Goal: Information Seeking & Learning: Learn about a topic

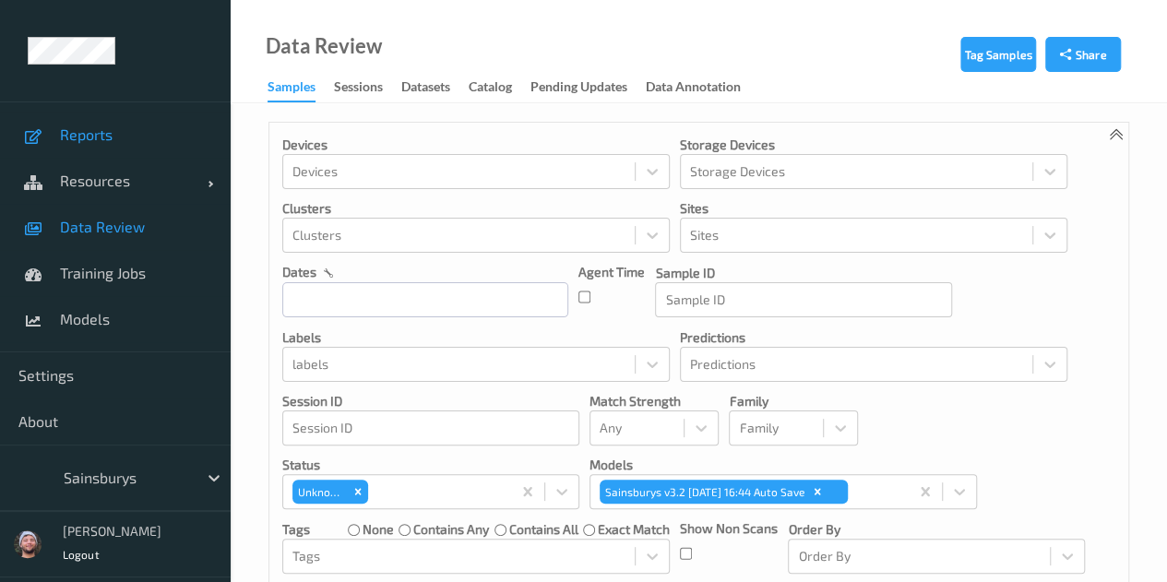
click at [133, 139] on span "Reports" at bounding box center [136, 134] width 152 height 18
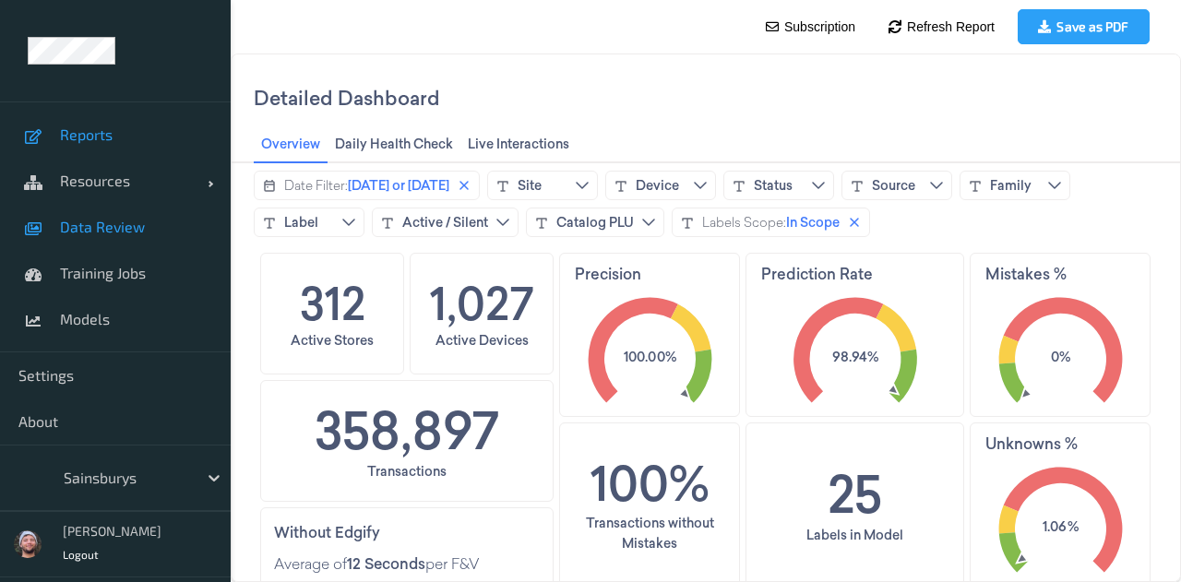
click at [92, 221] on span "Data Review" at bounding box center [136, 227] width 152 height 18
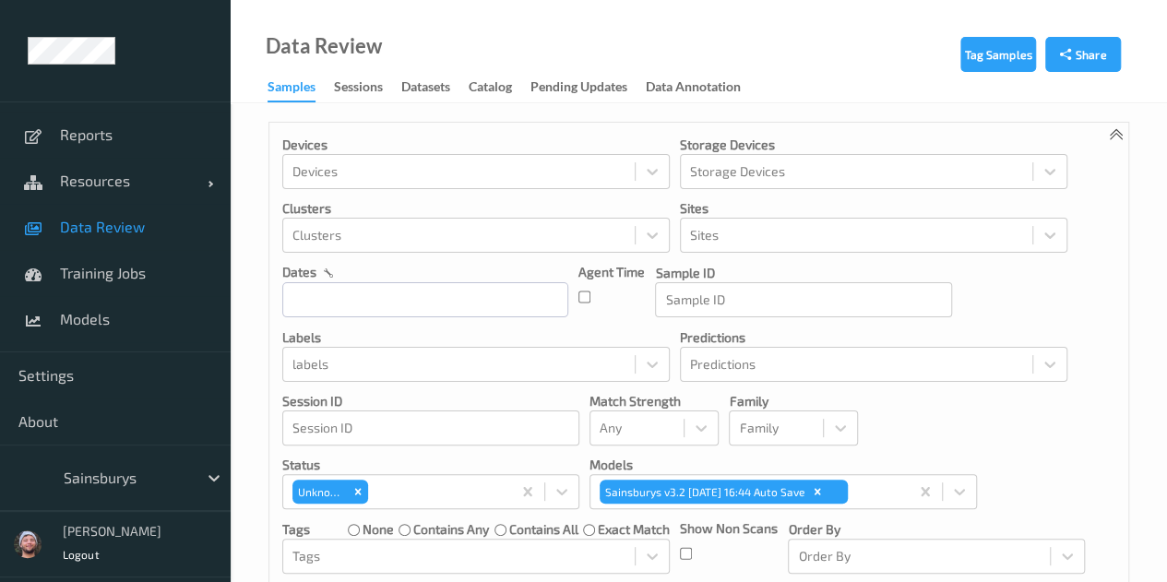
scroll to position [277, 0]
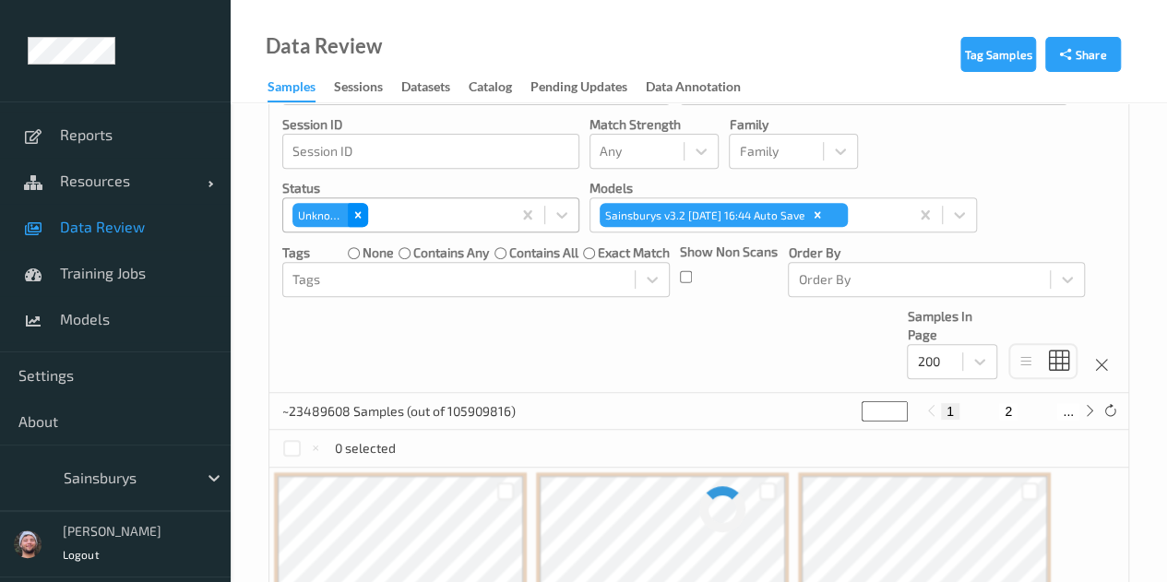
click at [350, 206] on div "Remove Unknown" at bounding box center [358, 215] width 20 height 24
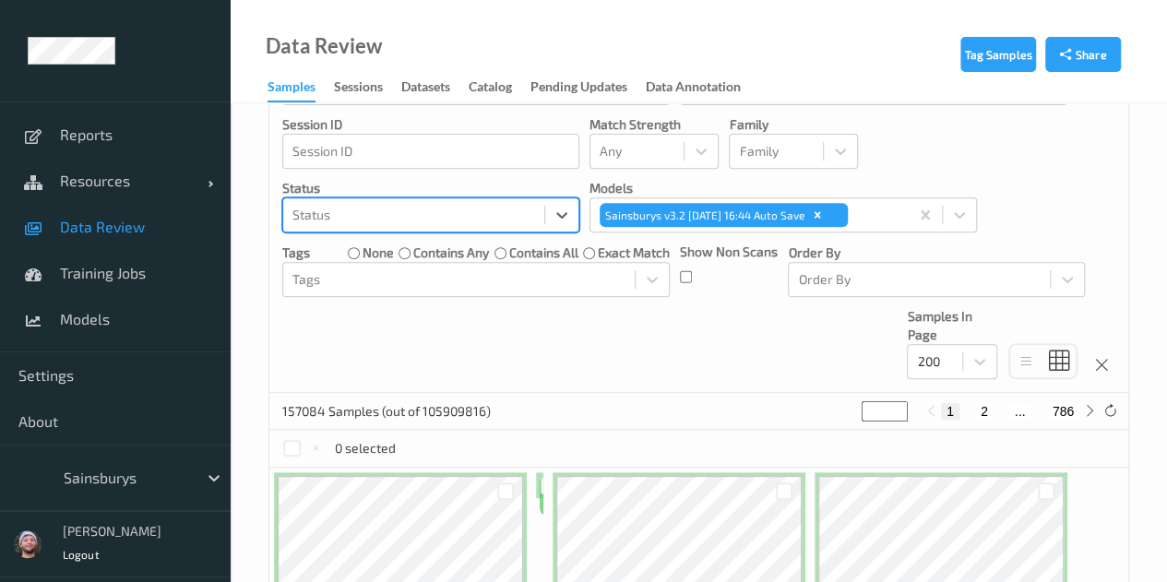
click at [539, 347] on div "Devices Devices Storage Devices Storage Devices Clusters Clusters Sites Sites d…" at bounding box center [698, 119] width 859 height 547
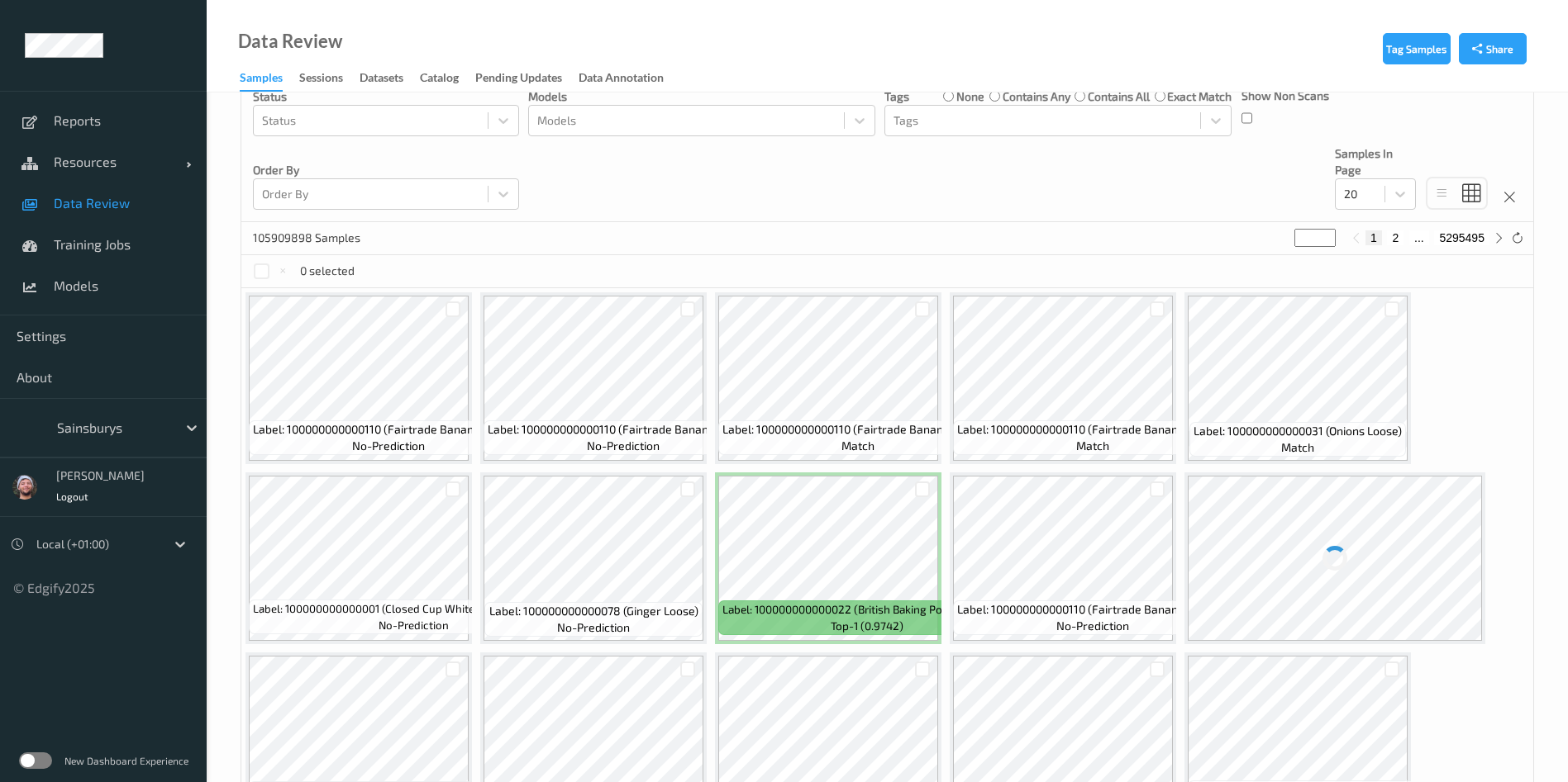
scroll to position [82, 0]
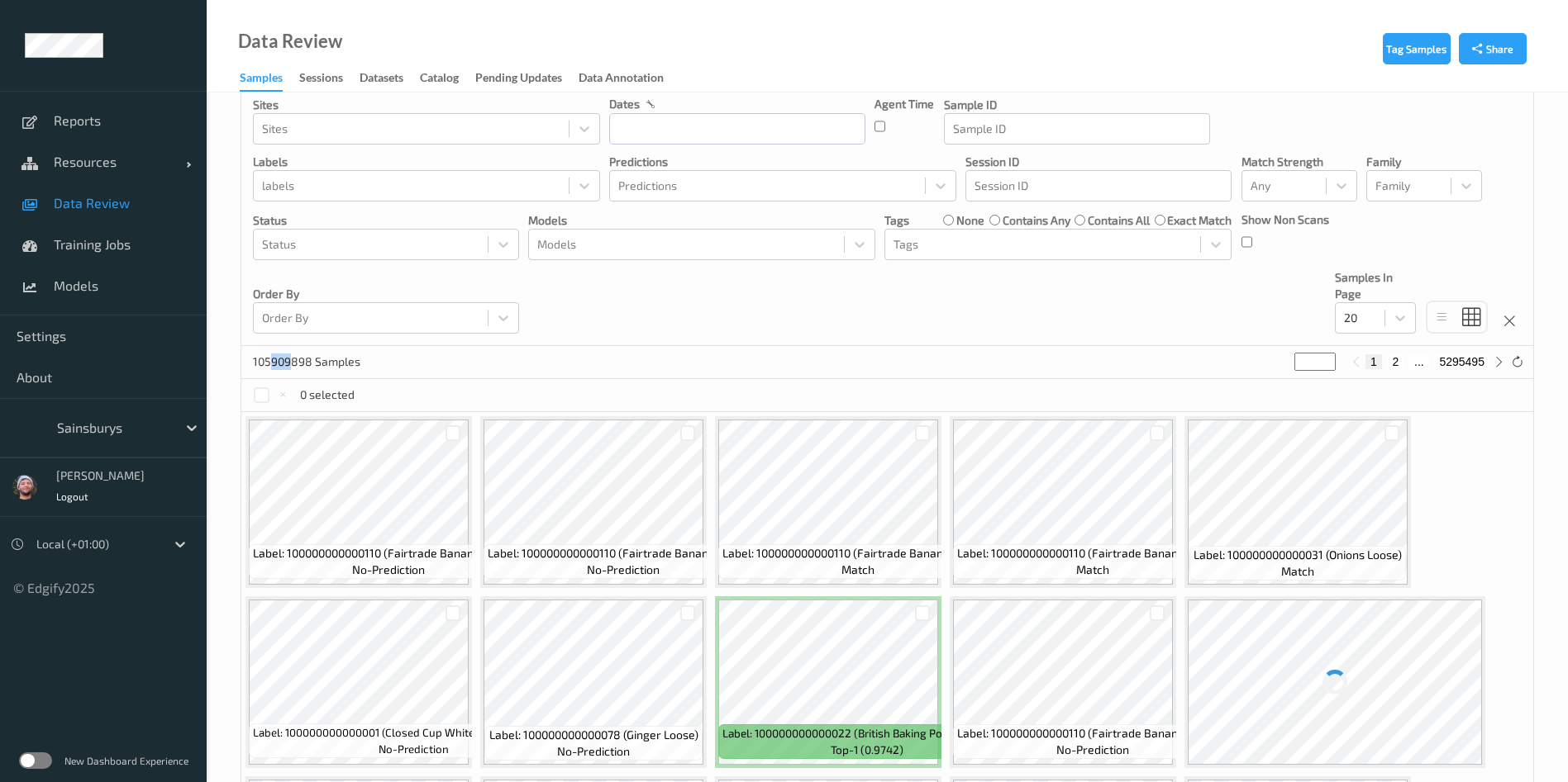
drag, startPoint x: 268, startPoint y: 365, endPoint x: 290, endPoint y: 363, distance: 22.1
click at [290, 363] on p "105909898 Samples" at bounding box center [314, 362] width 124 height 16
click at [702, 246] on div at bounding box center [686, 245] width 298 height 20
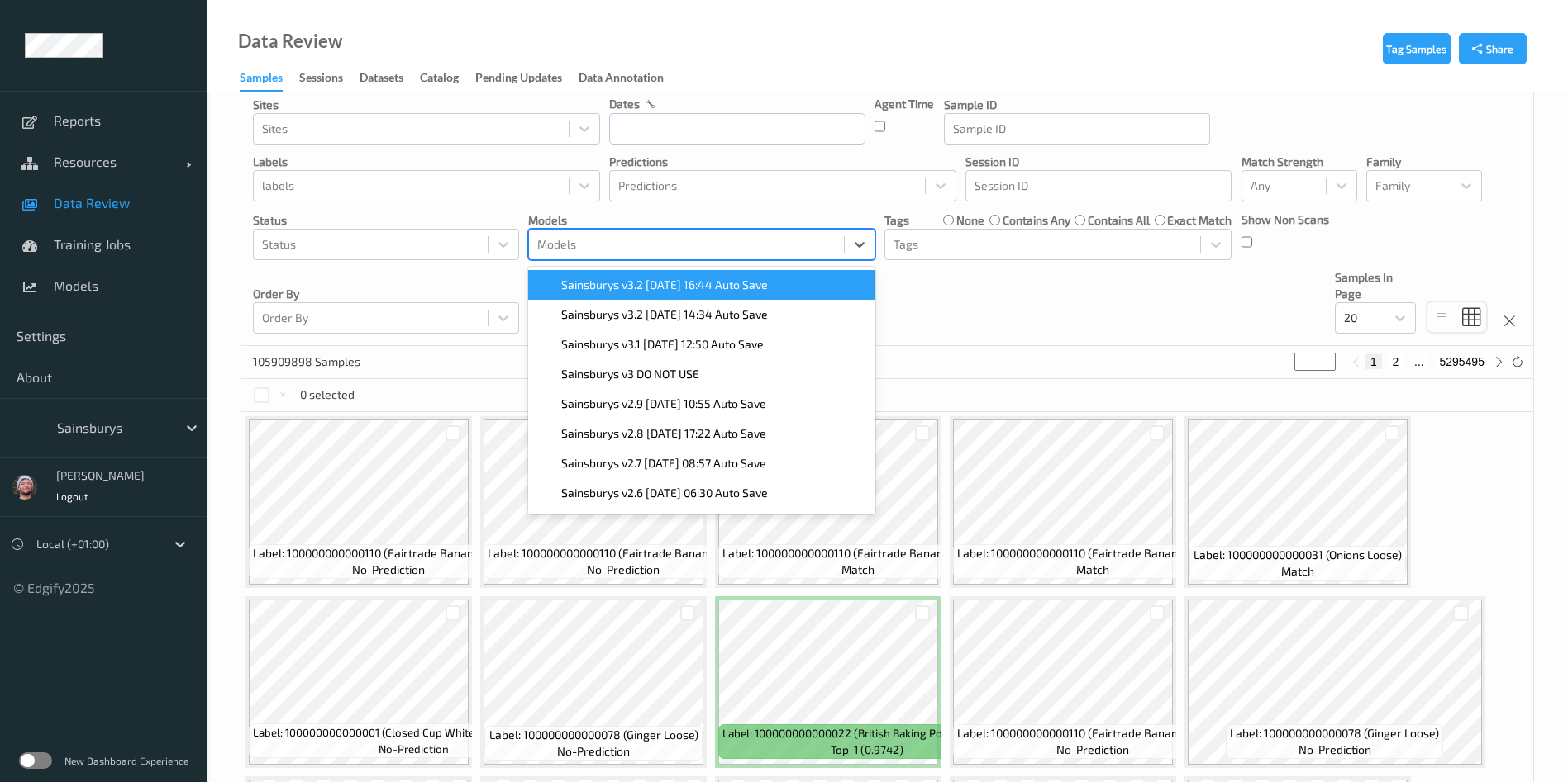
click at [672, 281] on span "Sainsburys v3.2 [DATE] 16:44 Auto Save" at bounding box center [664, 285] width 207 height 16
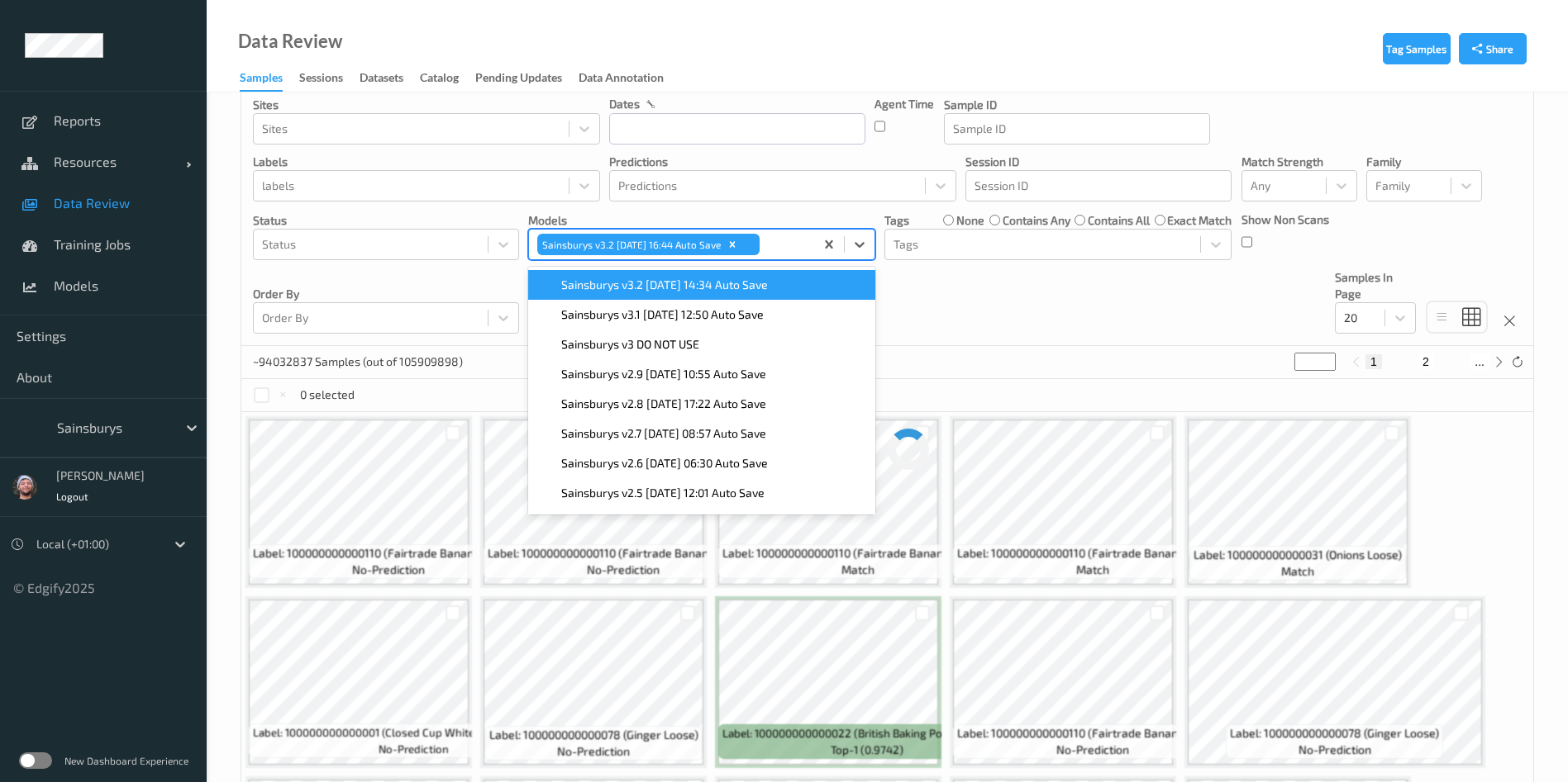
click at [1023, 299] on div "Devices Devices Storage Devices Storage Devices Clusters Clusters Sites Sites d…" at bounding box center [887, 186] width 1292 height 319
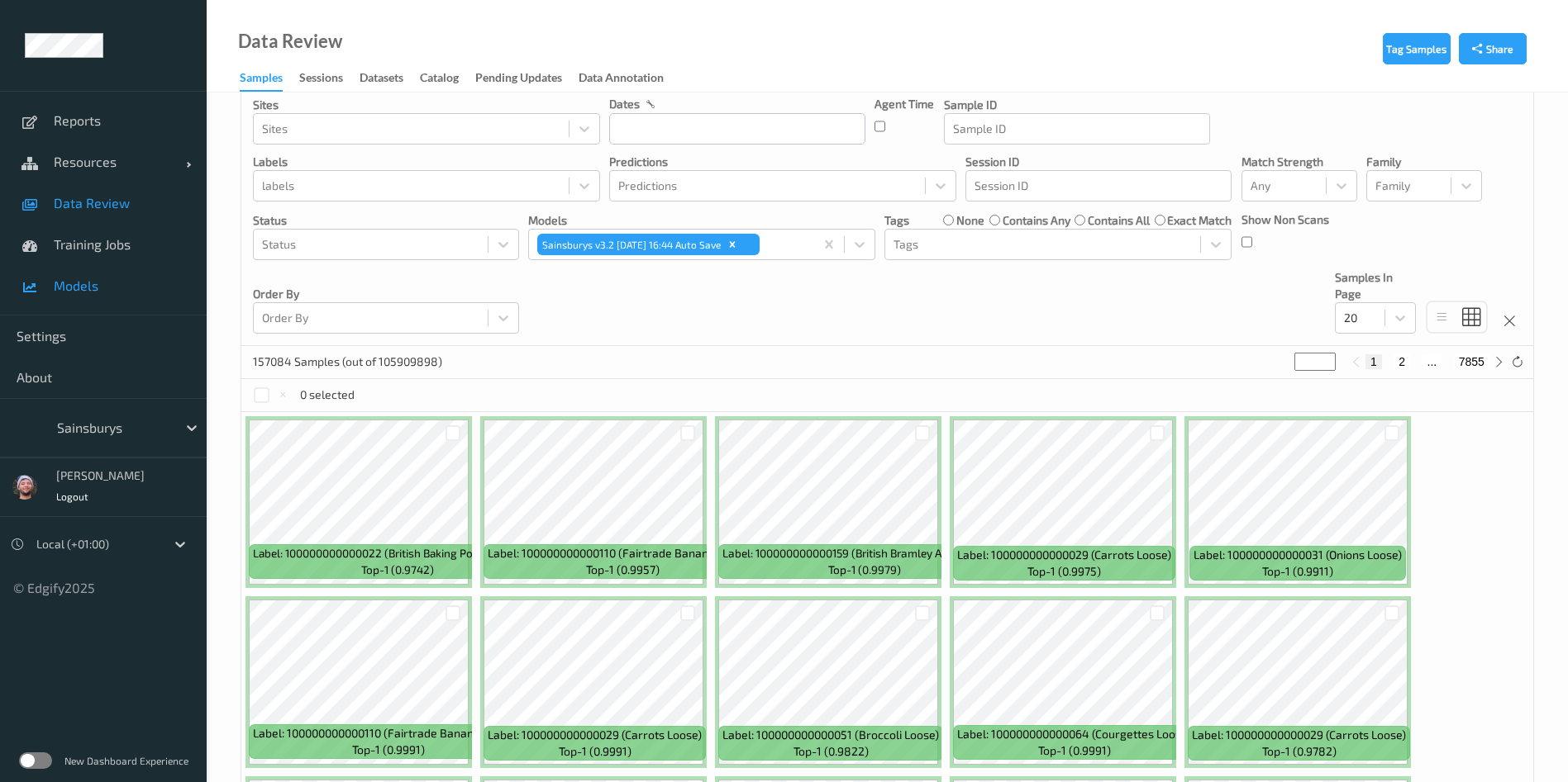
click at [139, 296] on link "Models" at bounding box center [103, 286] width 207 height 41
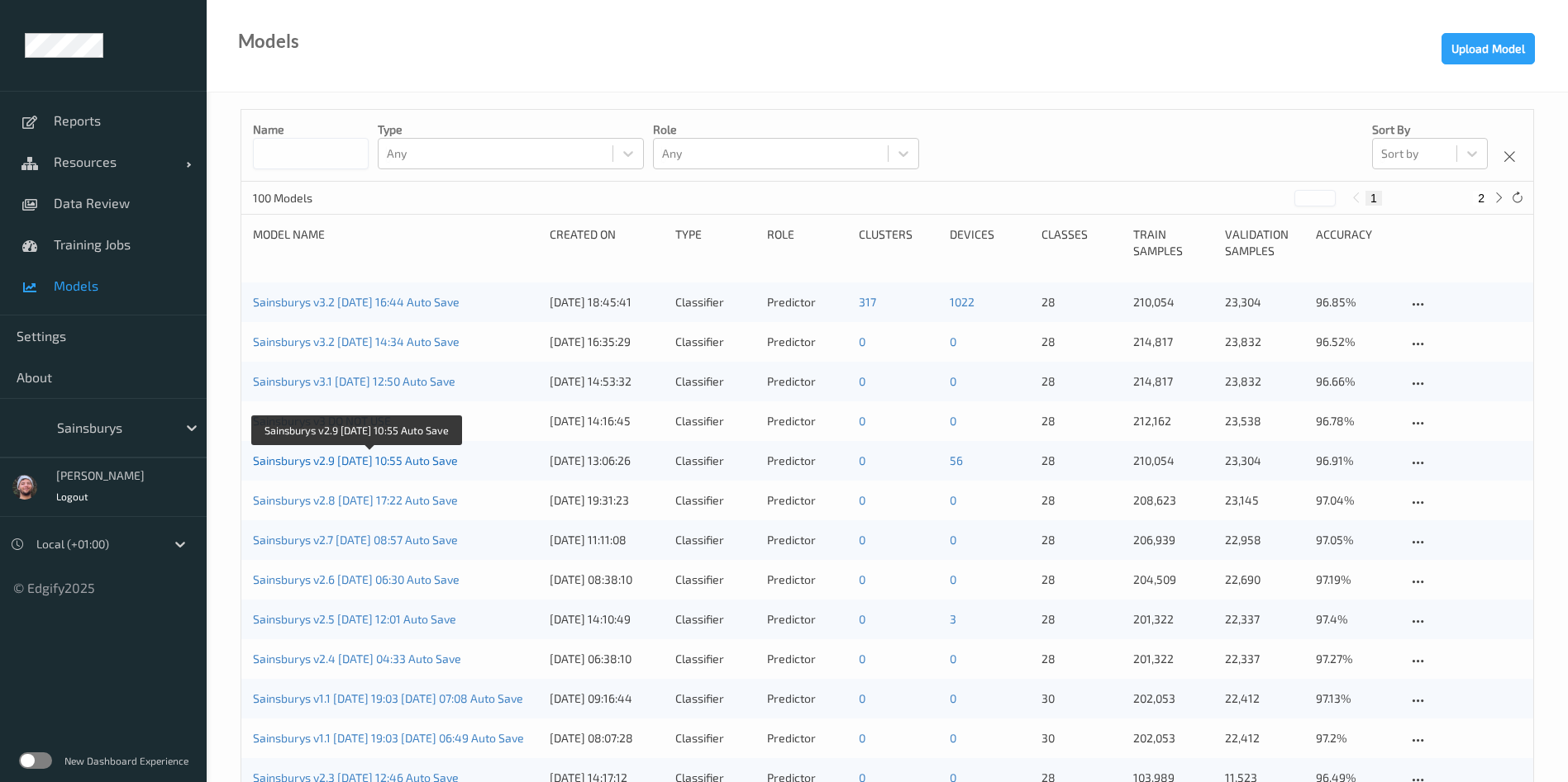
click at [409, 460] on link "Sainsburys v2.9 [DATE] 10:55 Auto Save" at bounding box center [355, 460] width 205 height 14
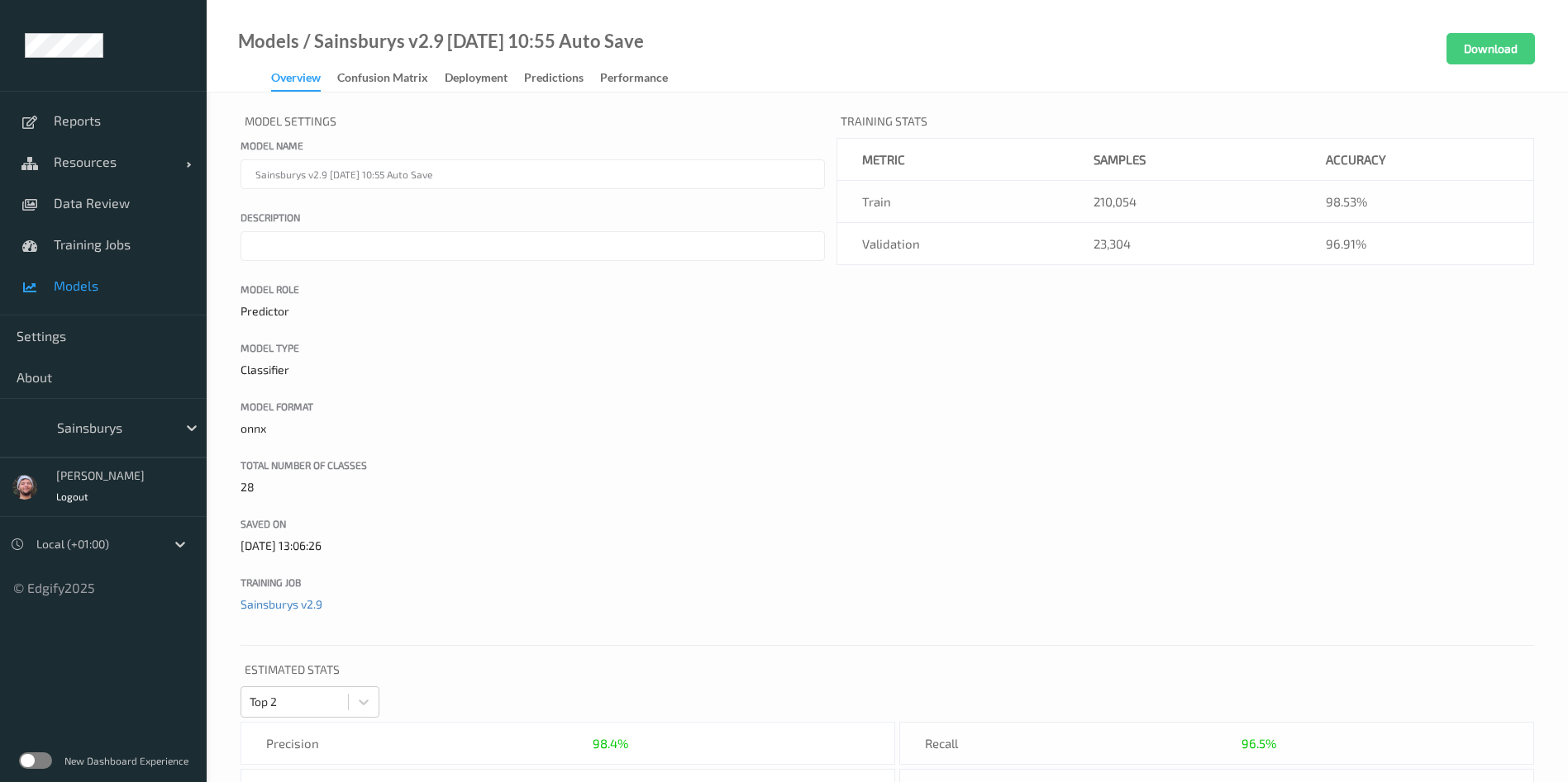
click at [137, 418] on div at bounding box center [113, 428] width 112 height 20
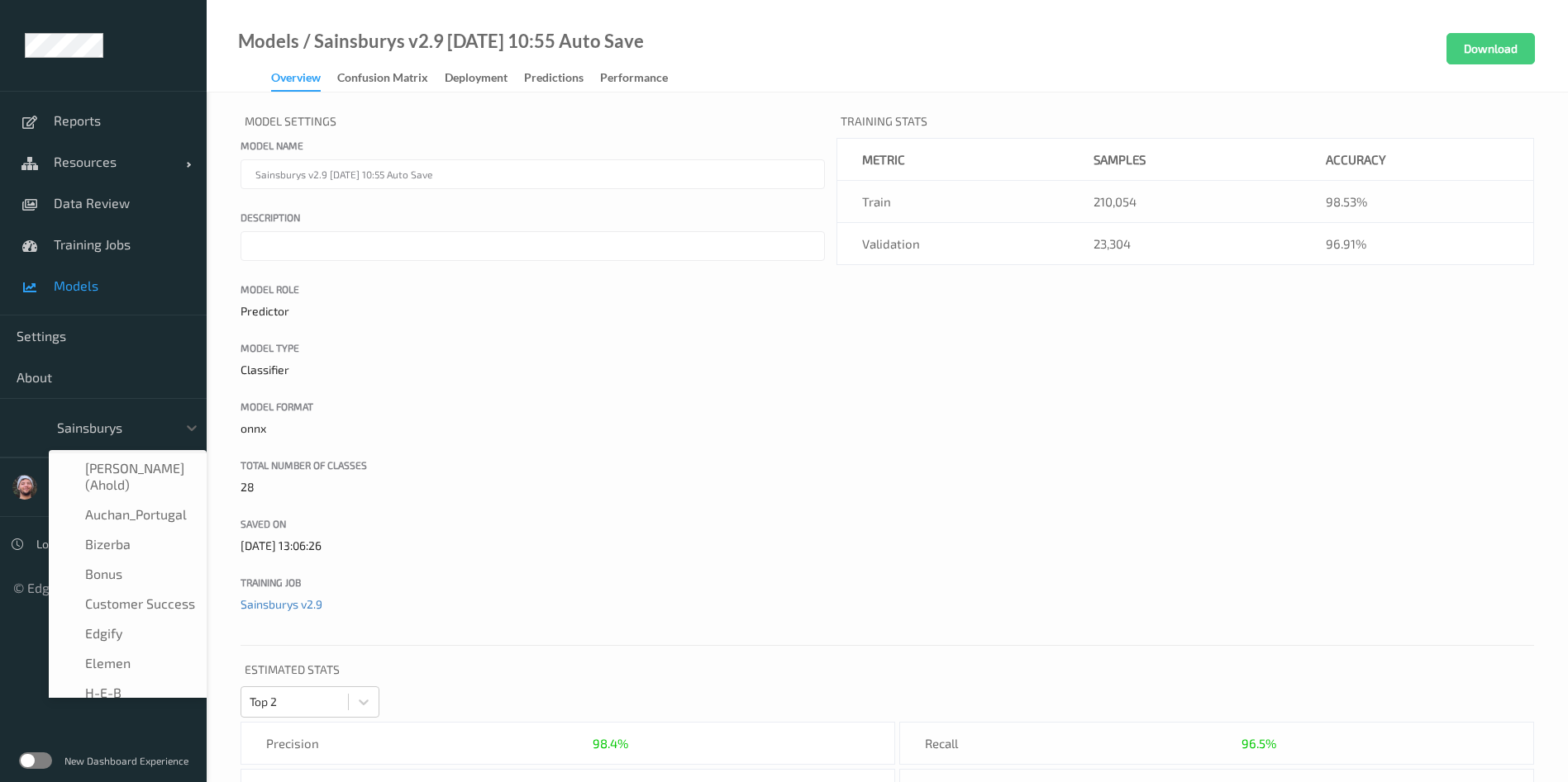
scroll to position [198, 0]
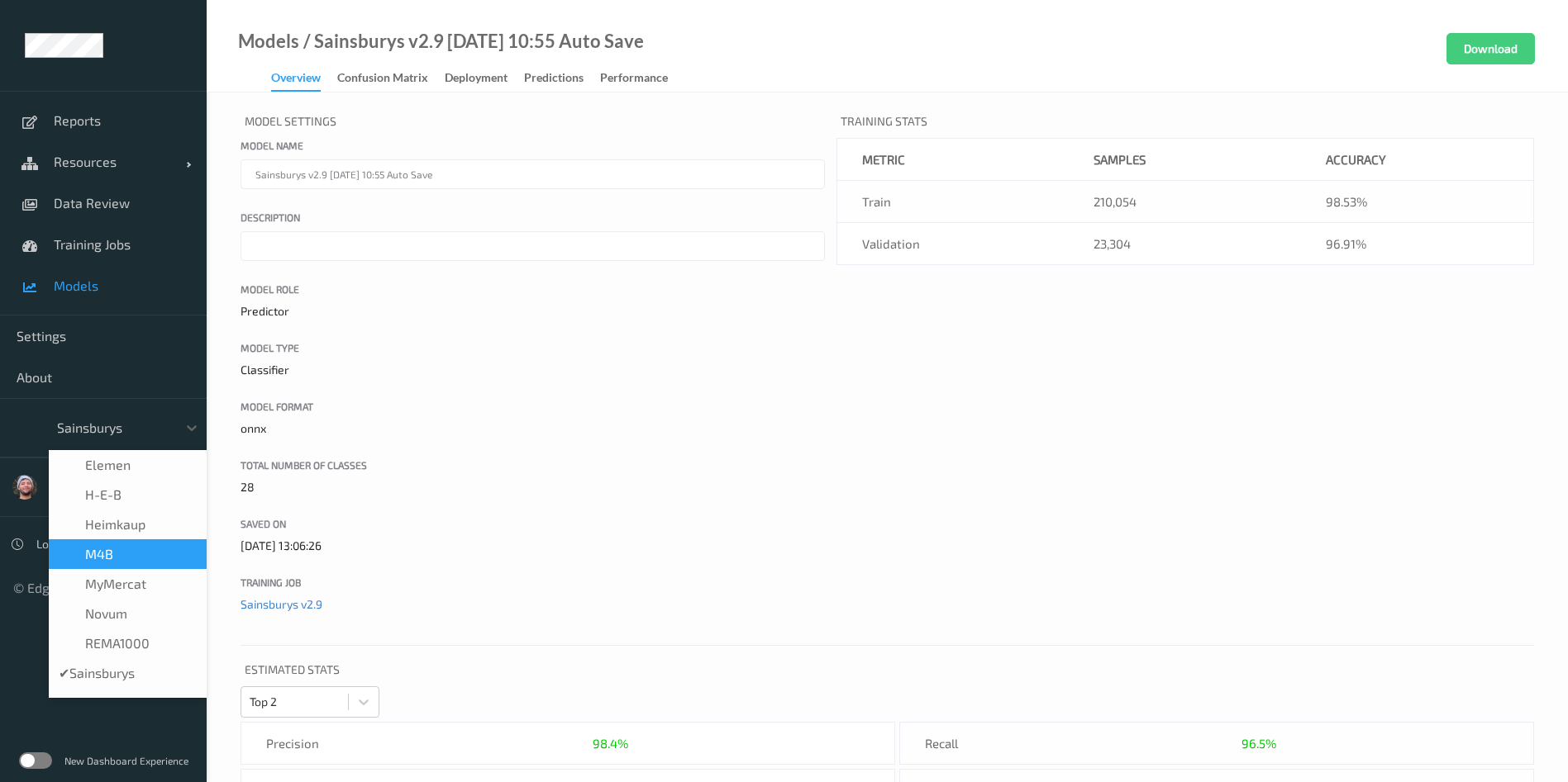
click at [36, 520] on label at bounding box center [35, 761] width 33 height 16
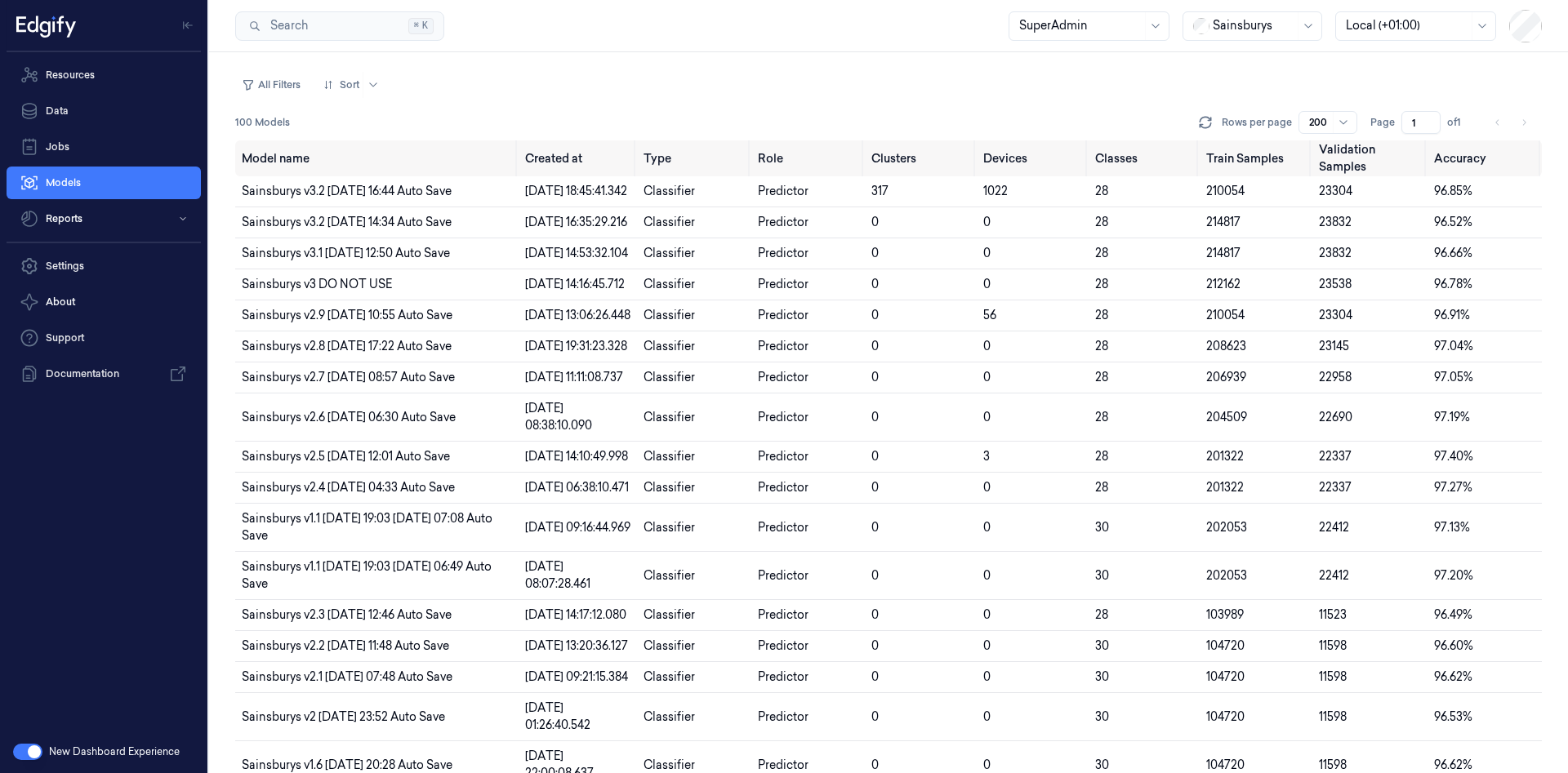
click at [103, 4] on div at bounding box center [104, 26] width 195 height 52
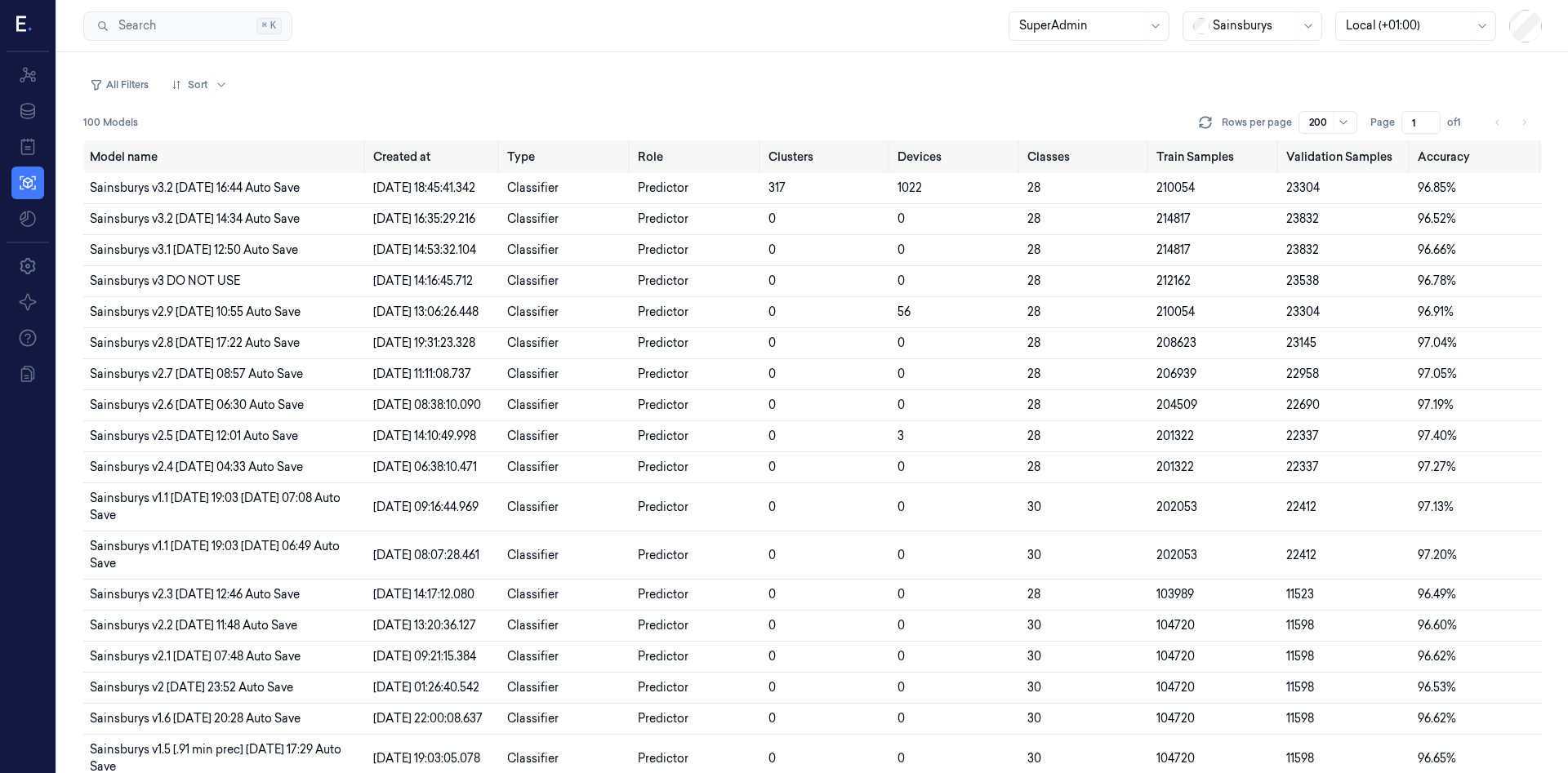
click at [38, 42] on div at bounding box center [27, 26] width 42 height 52
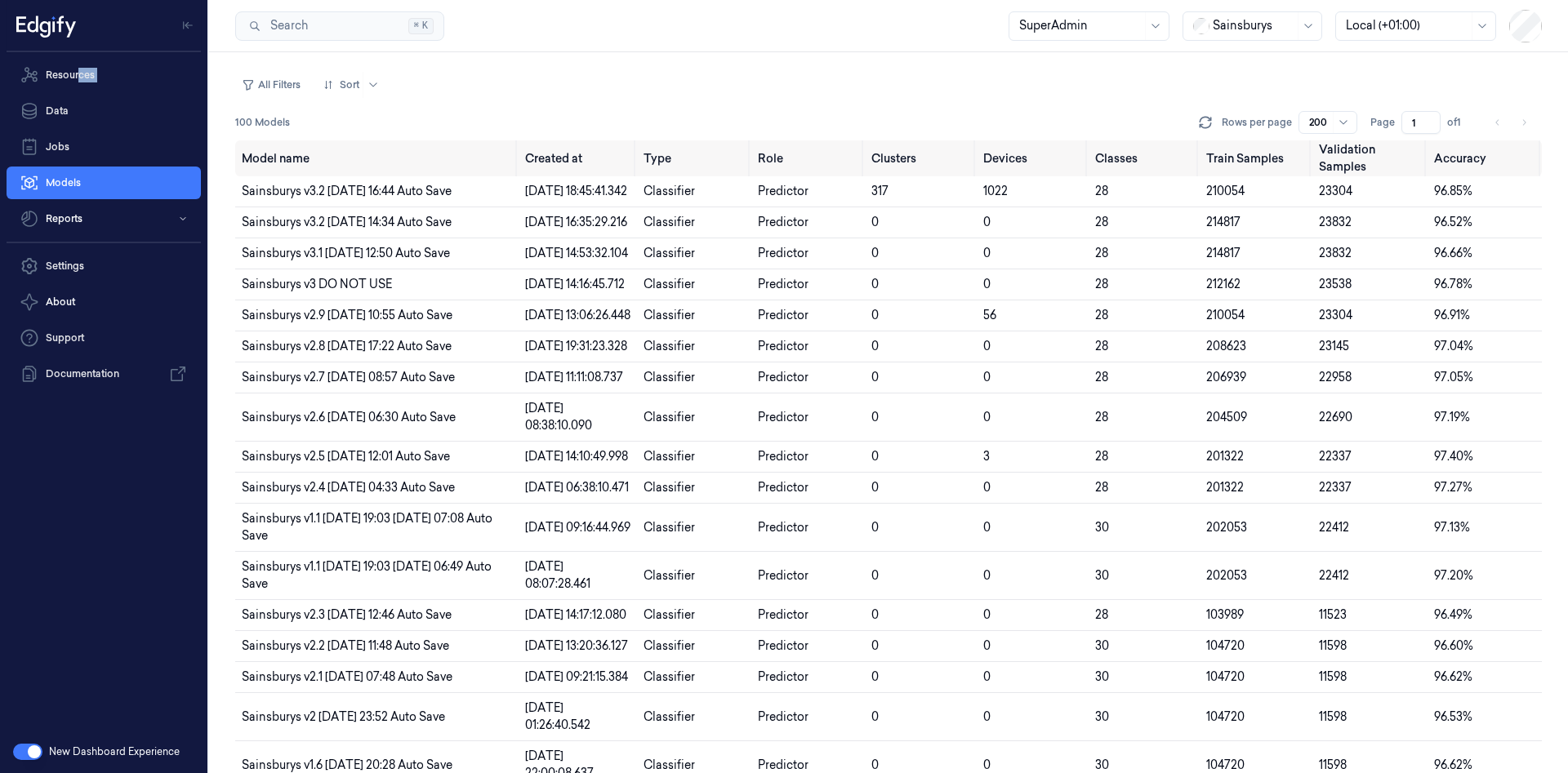
click at [79, 93] on nav "Resources Data Jobs Models Reports" at bounding box center [104, 146] width 201 height 176
click at [87, 84] on link "Resources" at bounding box center [104, 74] width 195 height 33
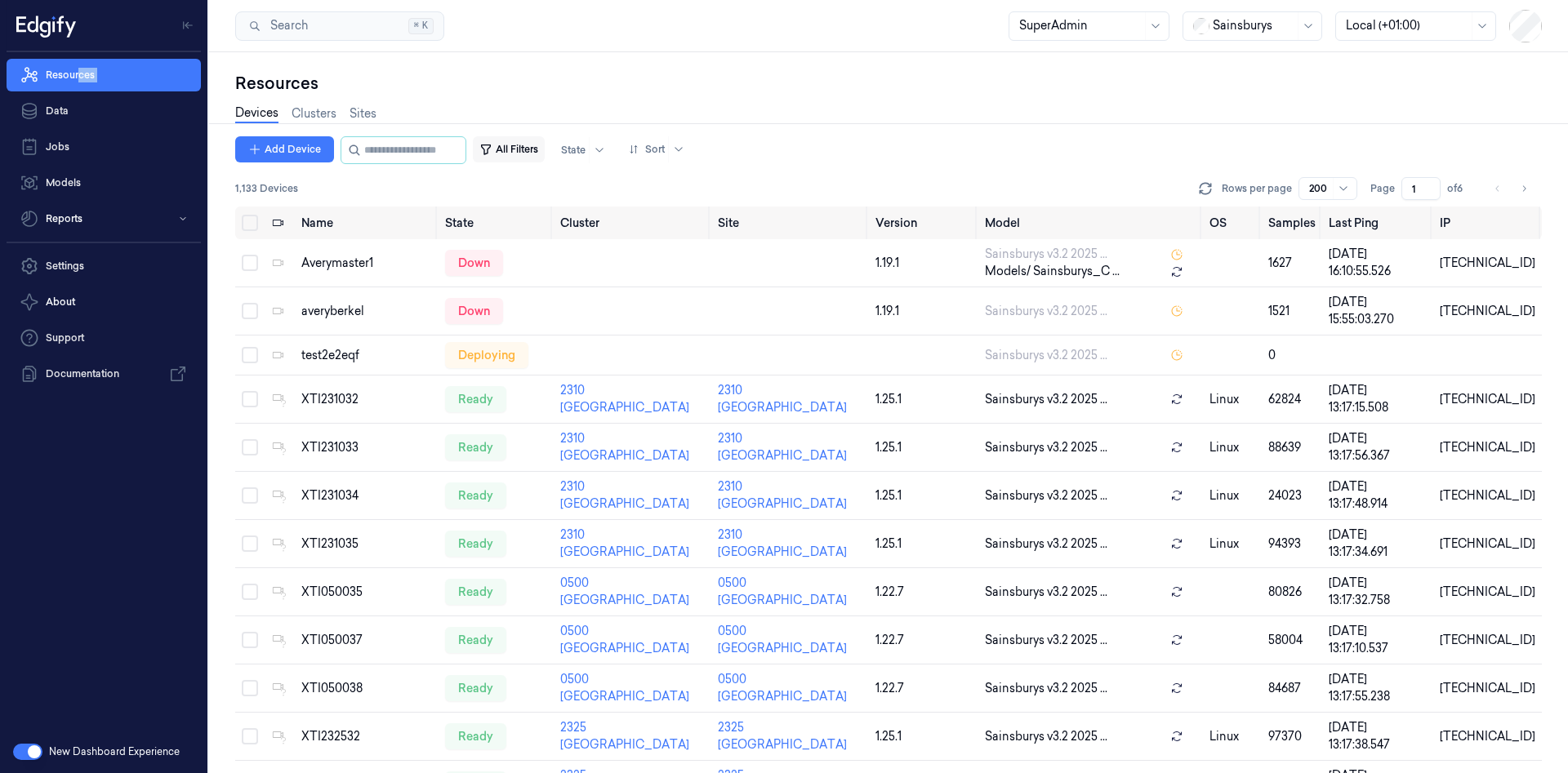
click at [492, 154] on icon "button" at bounding box center [485, 149] width 13 height 13
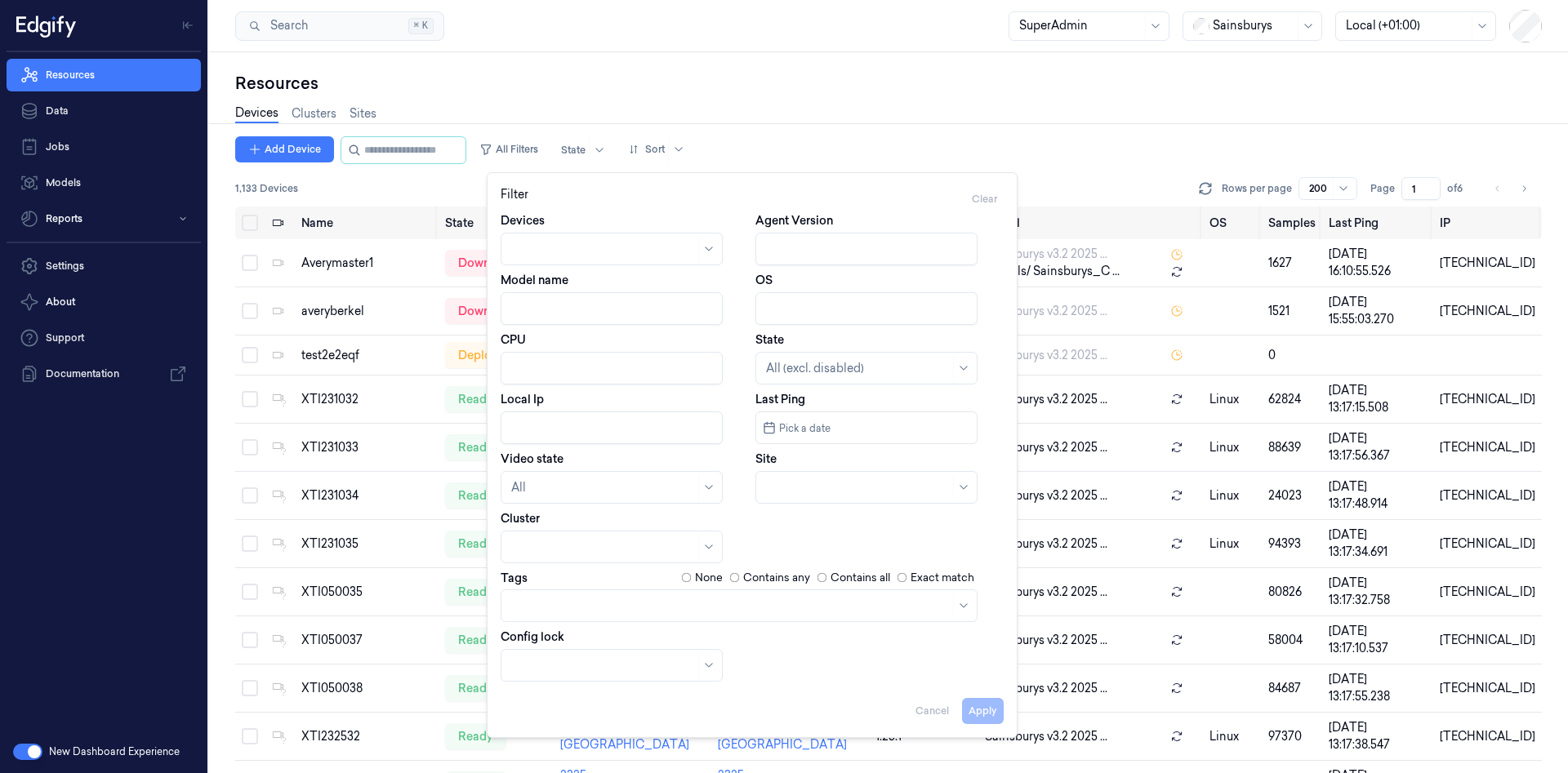
click at [573, 321] on input "Model name" at bounding box center [611, 308] width 222 height 33
type input "v2.9"
click at [980, 715] on button "Apply" at bounding box center [982, 712] width 42 height 27
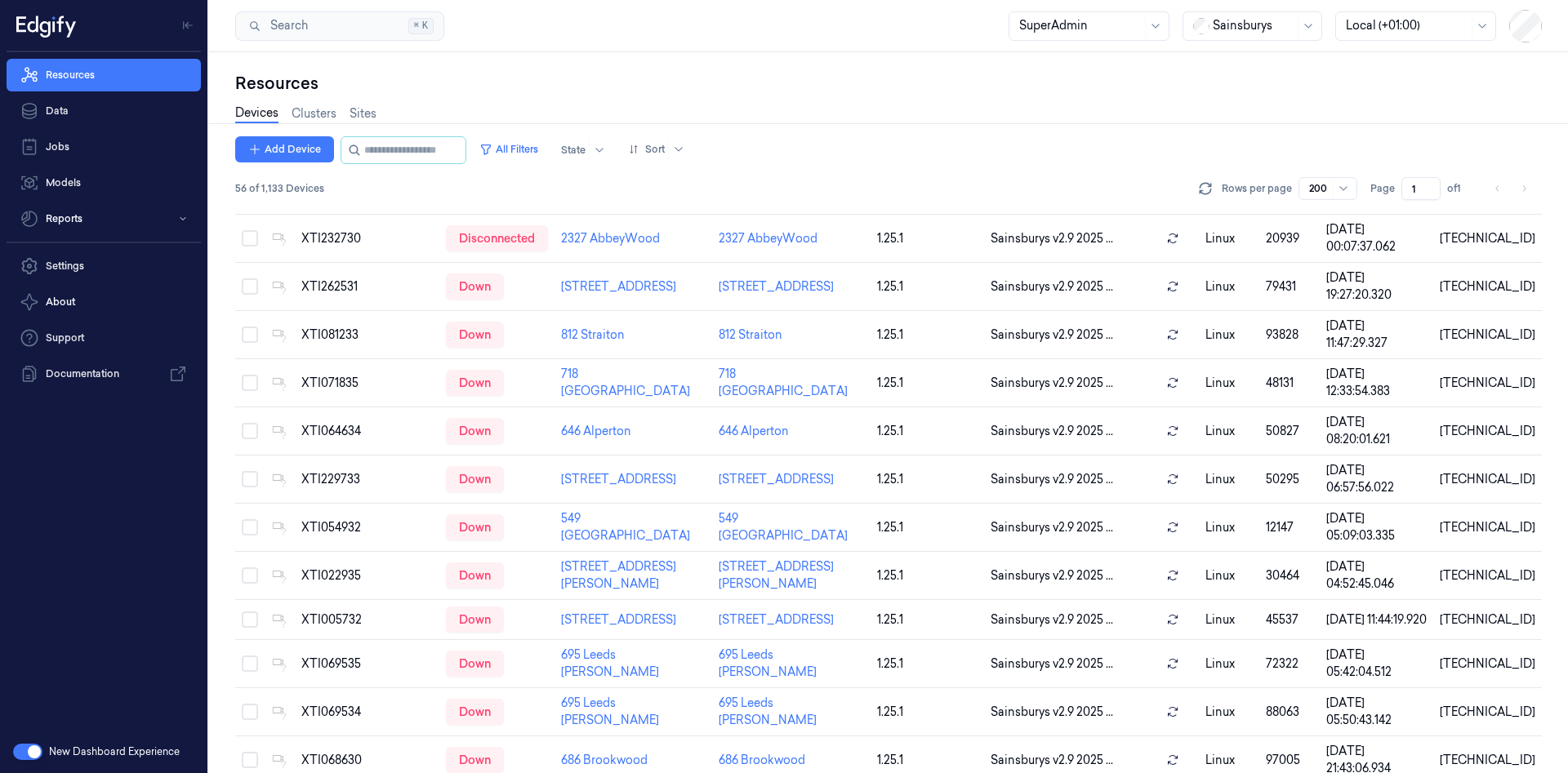
scroll to position [1715, 0]
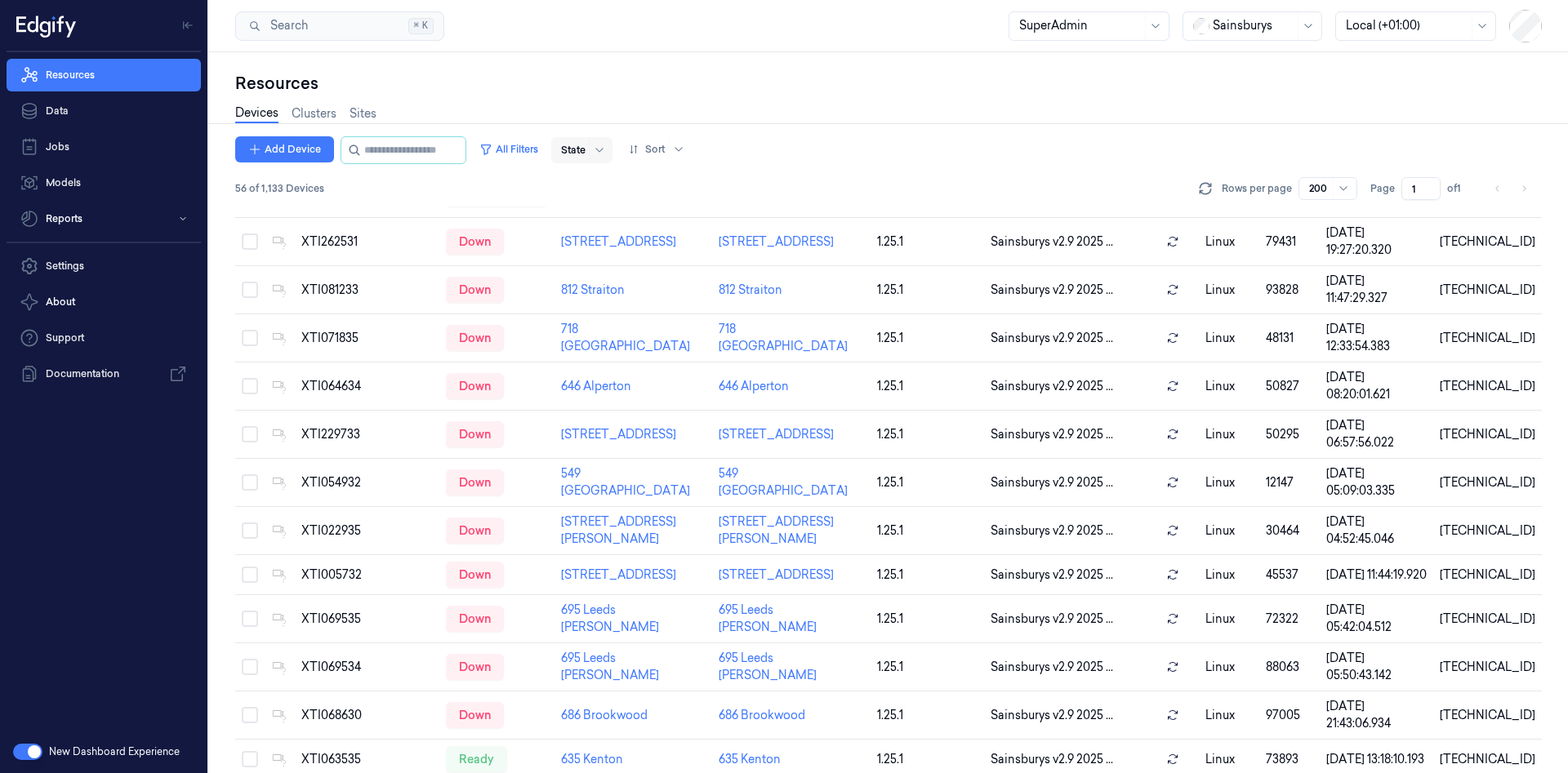
click at [581, 152] on div at bounding box center [574, 150] width 25 height 15
click at [614, 191] on div "Ready" at bounding box center [647, 183] width 142 height 17
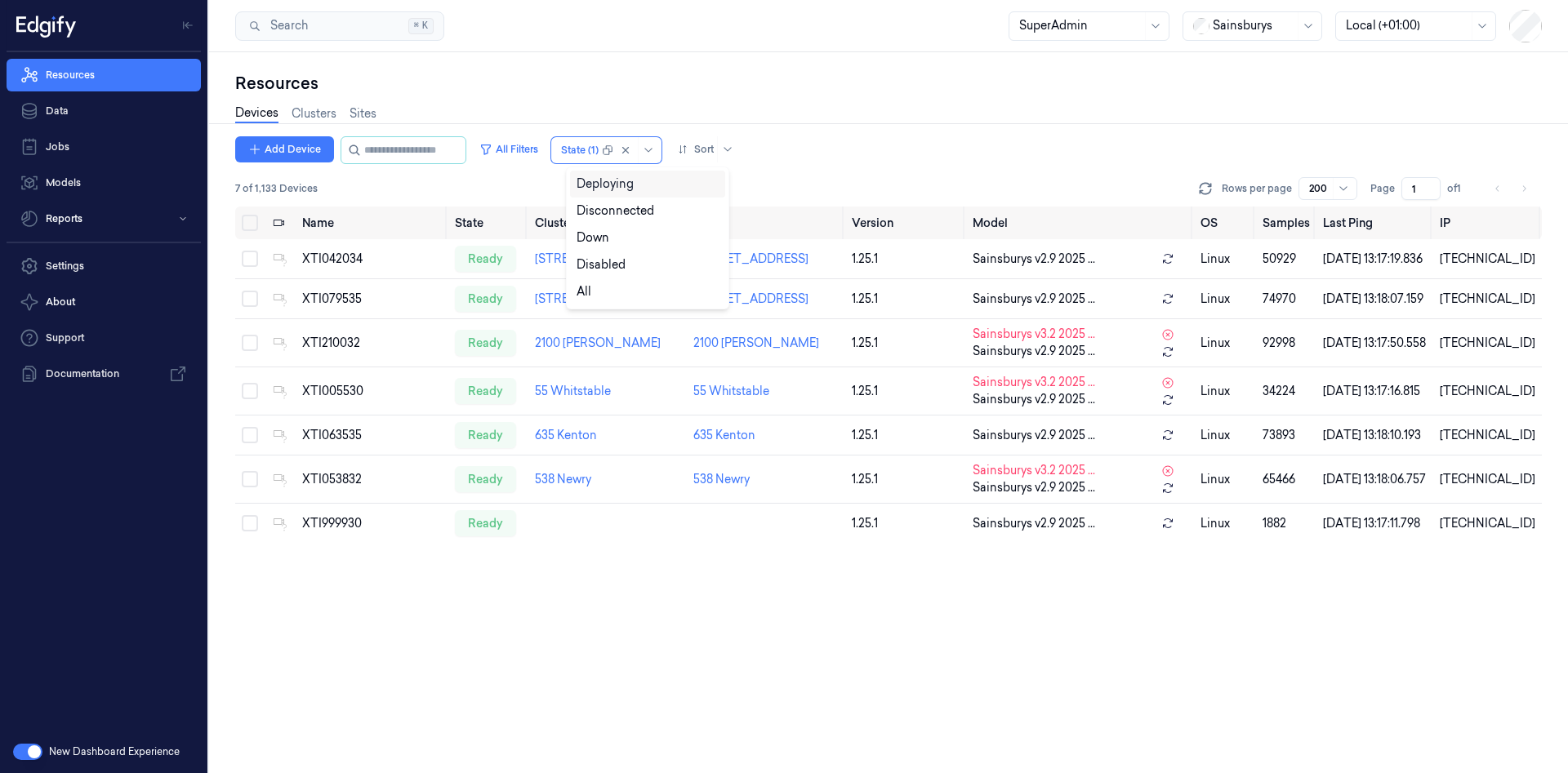
click at [825, 145] on div "Add Device All Filters option Ready, selected. 5 results available. Use Up and …" at bounding box center [889, 150] width 1307 height 27
click at [246, 215] on button "Select all" at bounding box center [250, 223] width 16 height 16
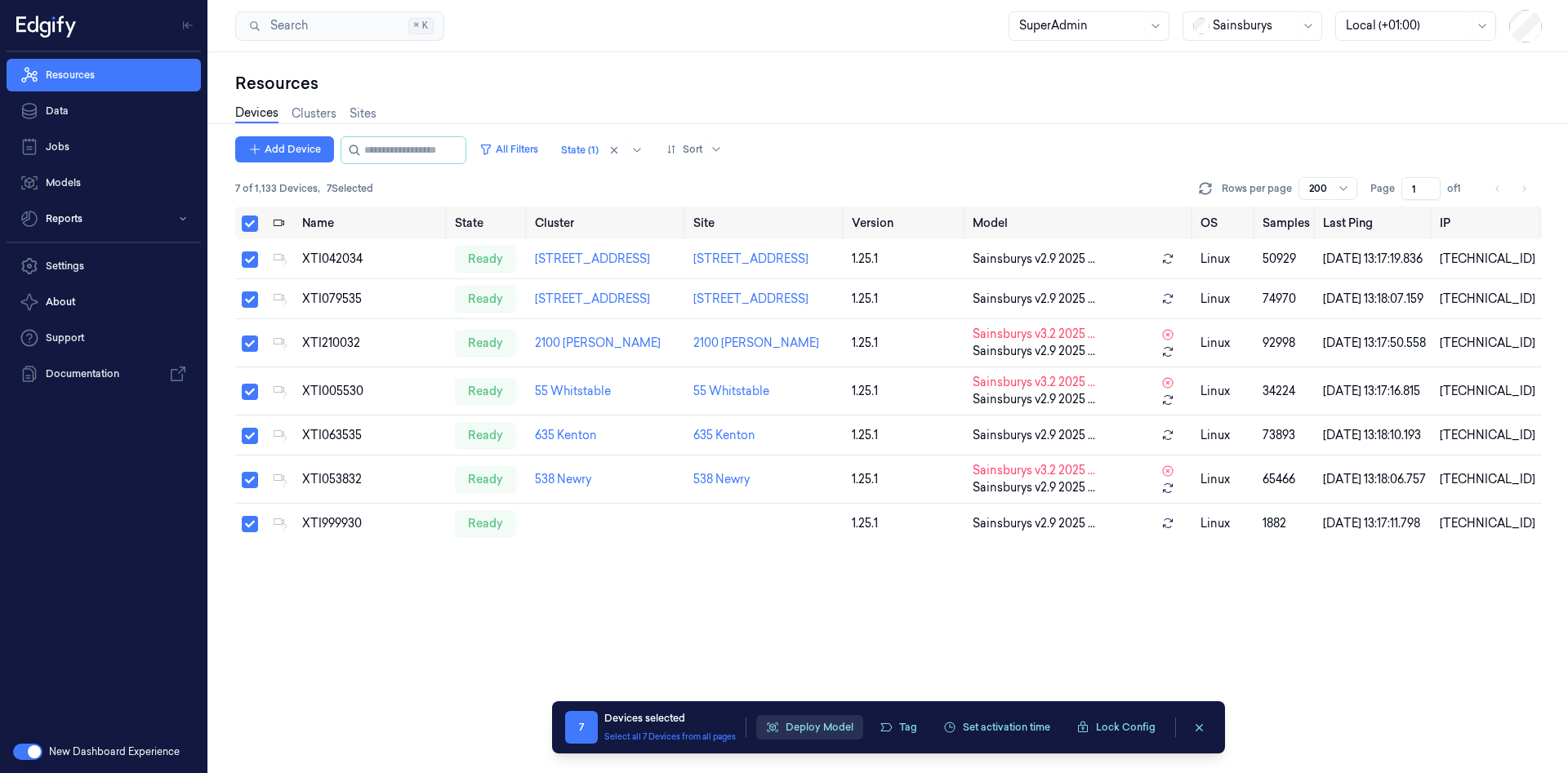
click at [798, 731] on button "Deploy Model" at bounding box center [809, 728] width 107 height 25
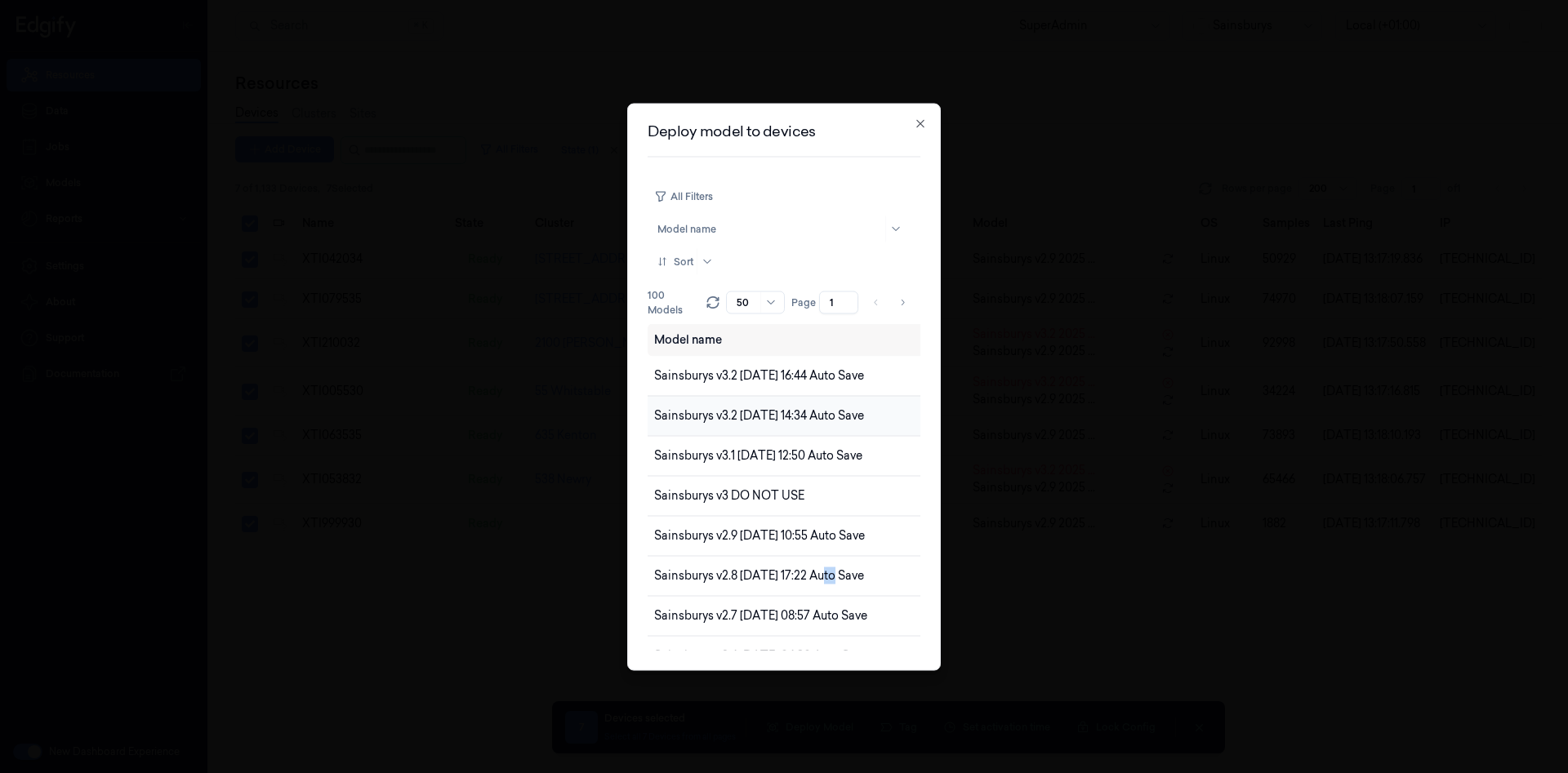
drag, startPoint x: 835, startPoint y: 576, endPoint x: 861, endPoint y: 419, distance: 159.1
click at [810, 568] on span "Sainsburys v2.8 [DATE] 17:22 Auto Save" at bounding box center [759, 576] width 210 height 15
click at [875, 388] on td "Sainsburys v3.2 [DATE] 16:44 Auto Save" at bounding box center [854, 375] width 413 height 40
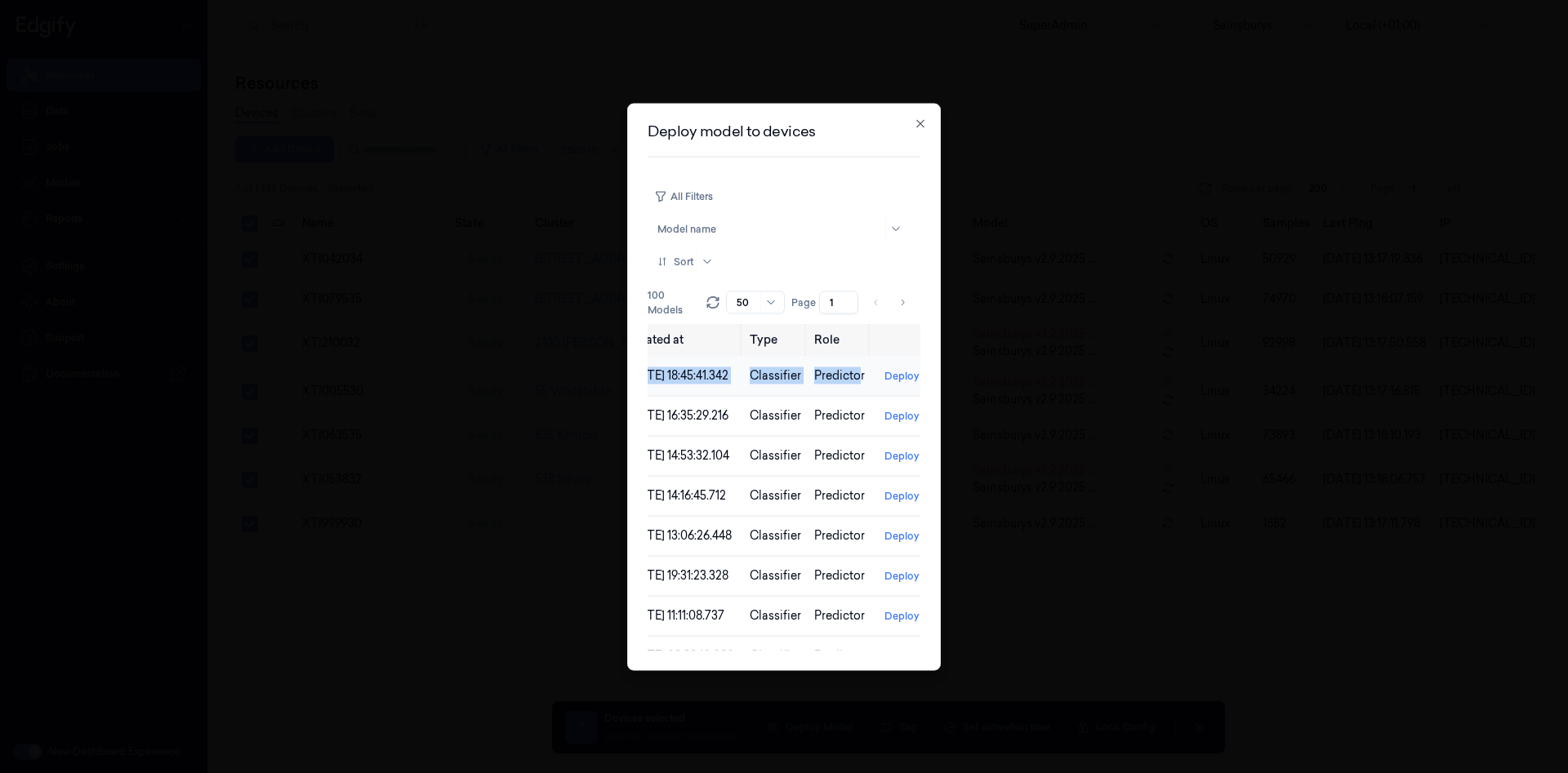
scroll to position [0, 451]
drag, startPoint x: 862, startPoint y: 372, endPoint x: 759, endPoint y: 377, distance: 103.1
click at [759, 377] on tr "Sainsburys v3.2 [DATE] 16:44 Auto Save [DATE] 18:45:41.342 Classifier Predictor…" at bounding box center [559, 375] width 725 height 40
click at [718, 378] on span "[DATE] 18:45:41.342" at bounding box center [666, 375] width 102 height 15
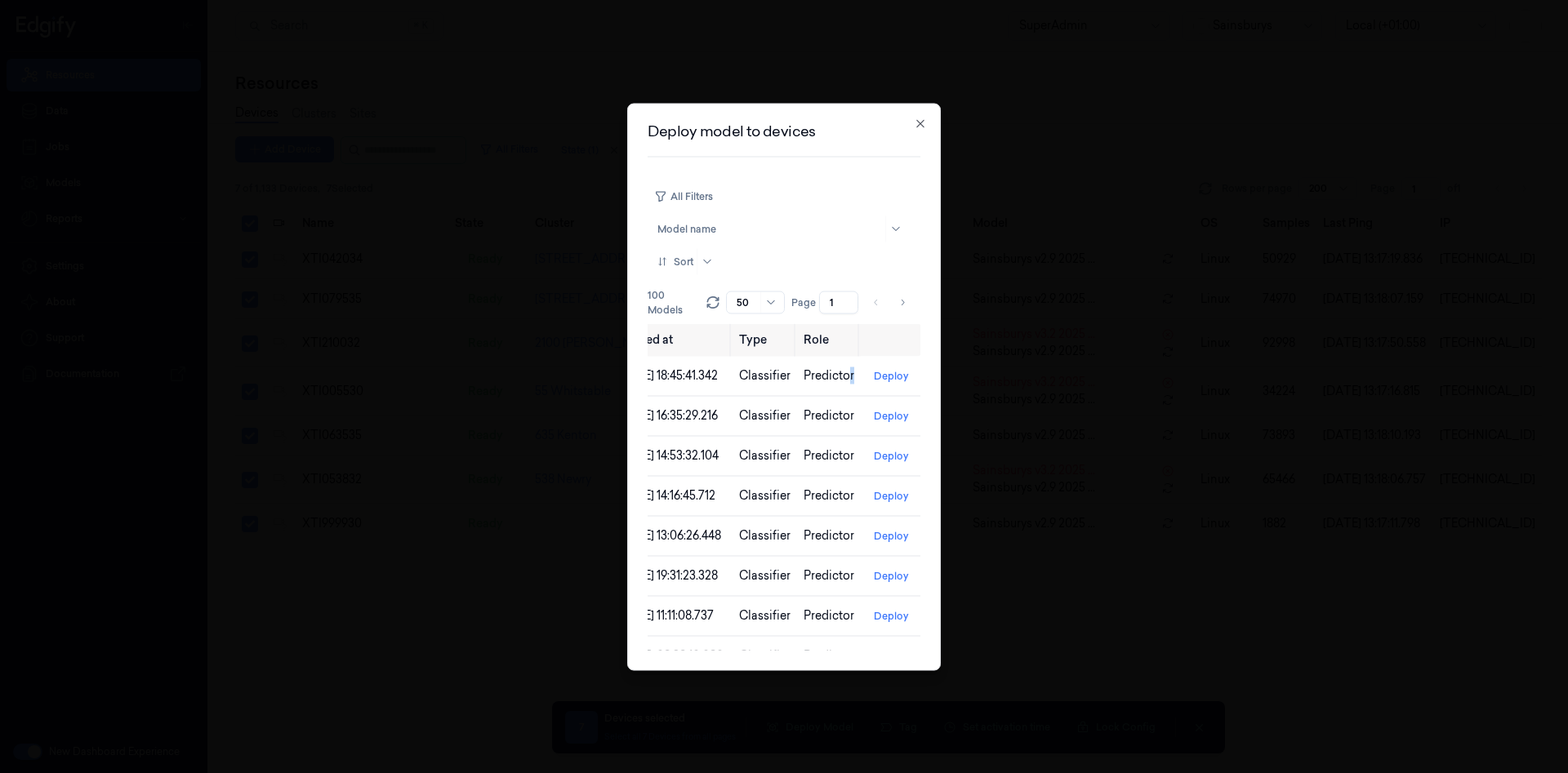
scroll to position [0, 502]
drag, startPoint x: 892, startPoint y: 383, endPoint x: 837, endPoint y: 380, distance: 55.1
click at [836, 380] on span "Predictor" at bounding box center [827, 375] width 50 height 15
click at [891, 372] on button "Deploy" at bounding box center [890, 376] width 48 height 27
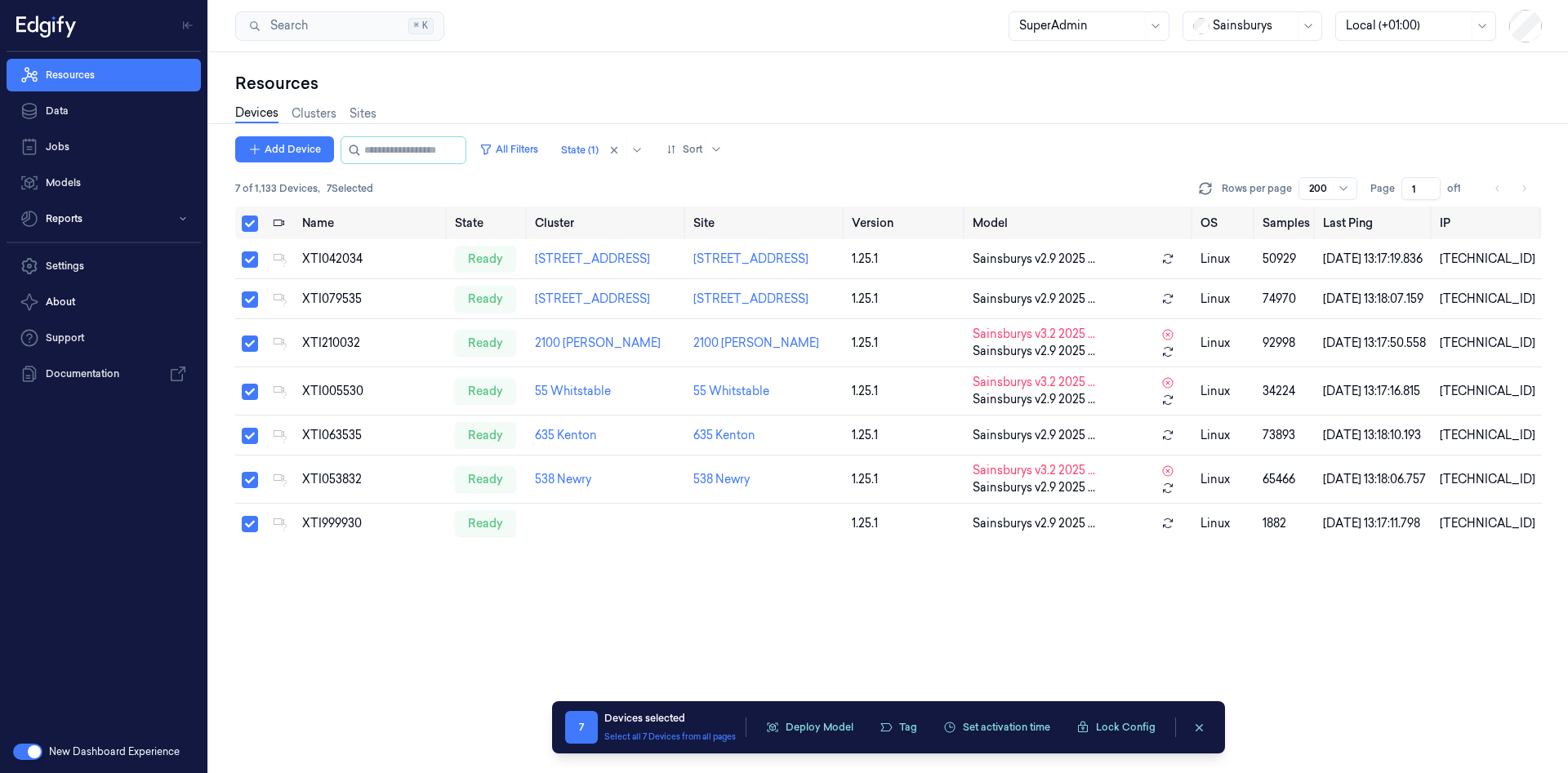
click at [746, 634] on div "Name State Cluster Site Version Model OS Samples Last Ping IP XTI042034 ready […" at bounding box center [889, 490] width 1307 height 567
click at [152, 68] on link "Resources" at bounding box center [104, 74] width 195 height 33
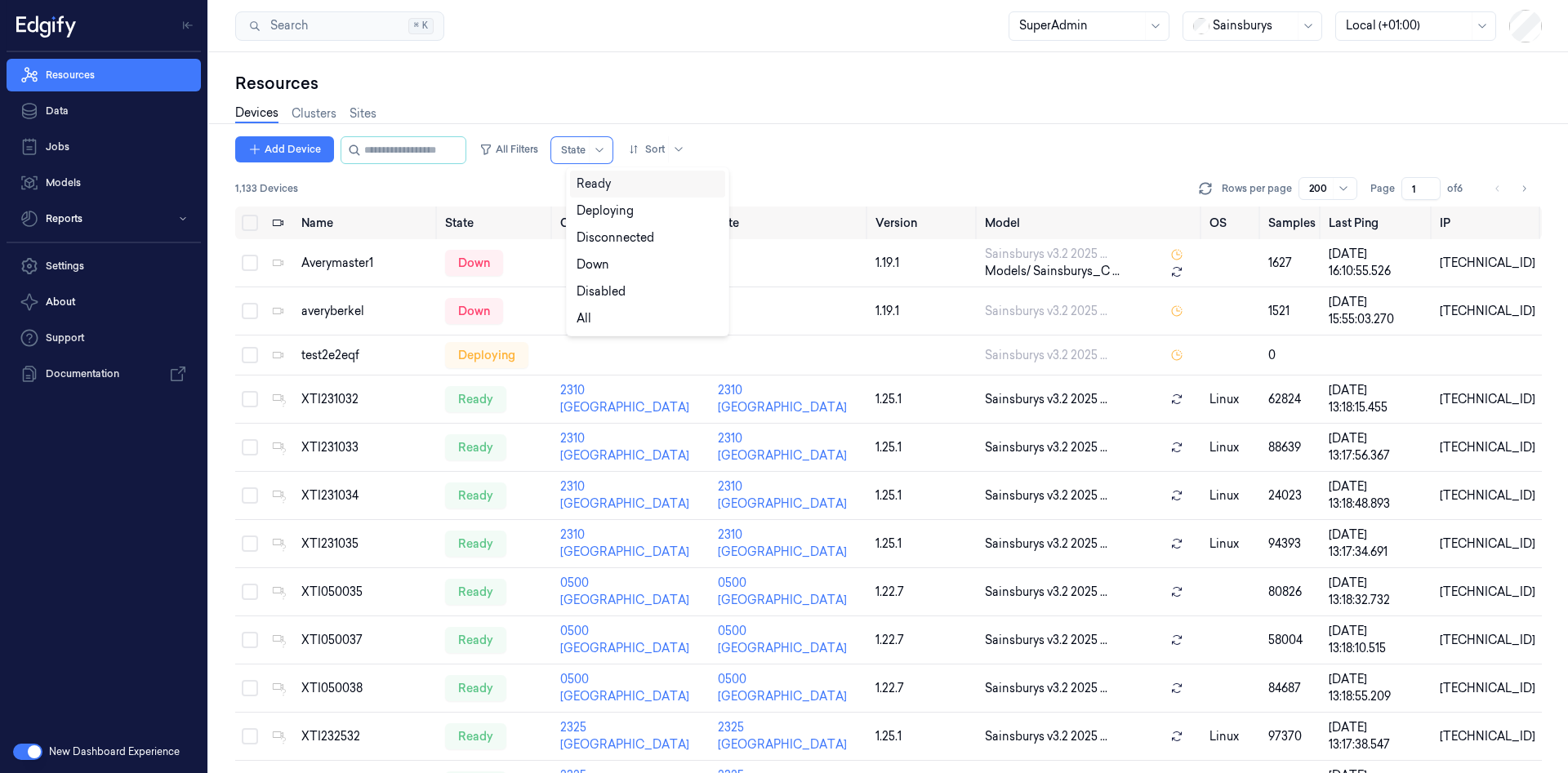
click at [593, 175] on div "Ready" at bounding box center [593, 183] width 35 height 17
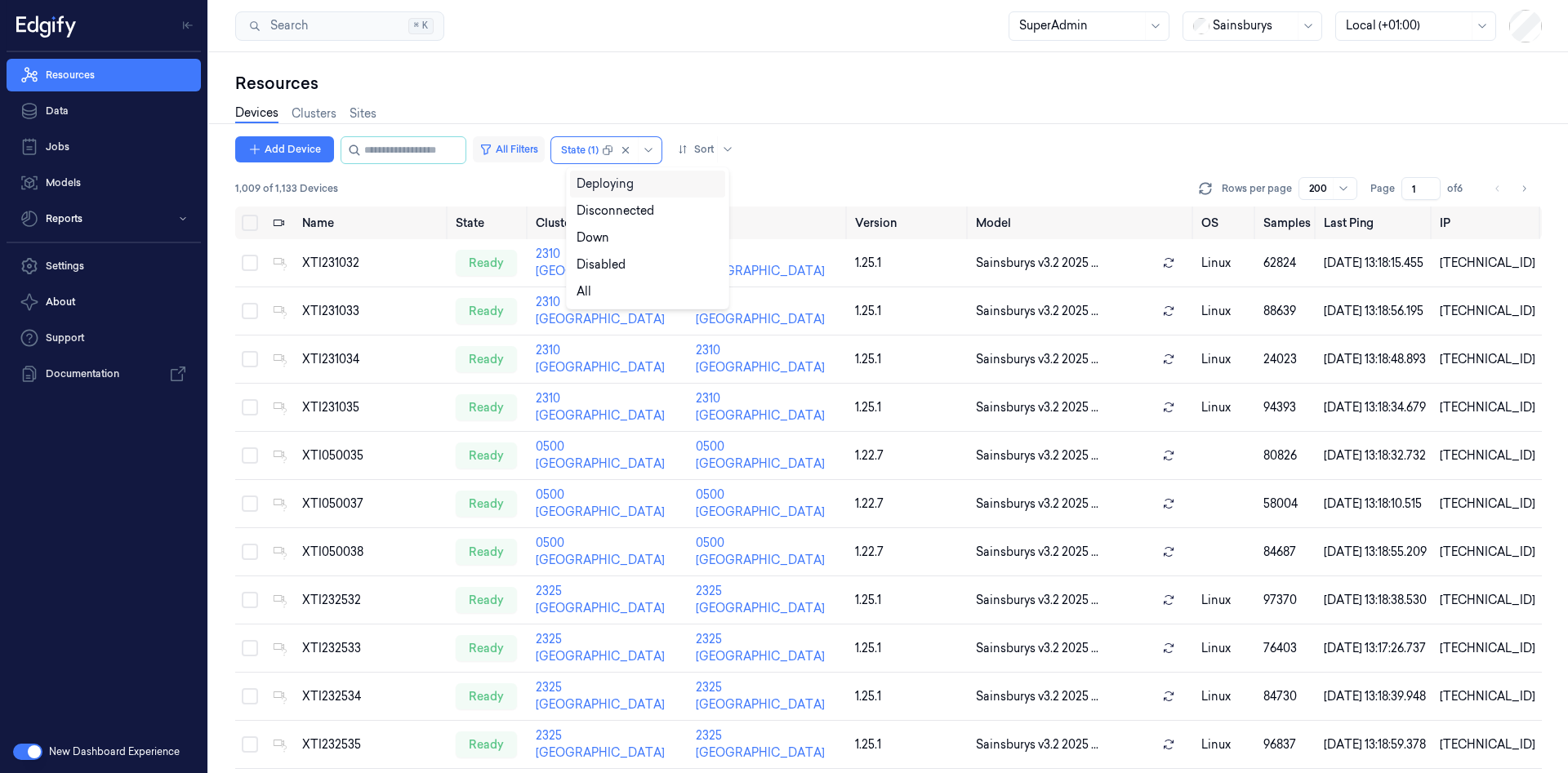
click at [544, 146] on button "All Filters" at bounding box center [508, 150] width 72 height 27
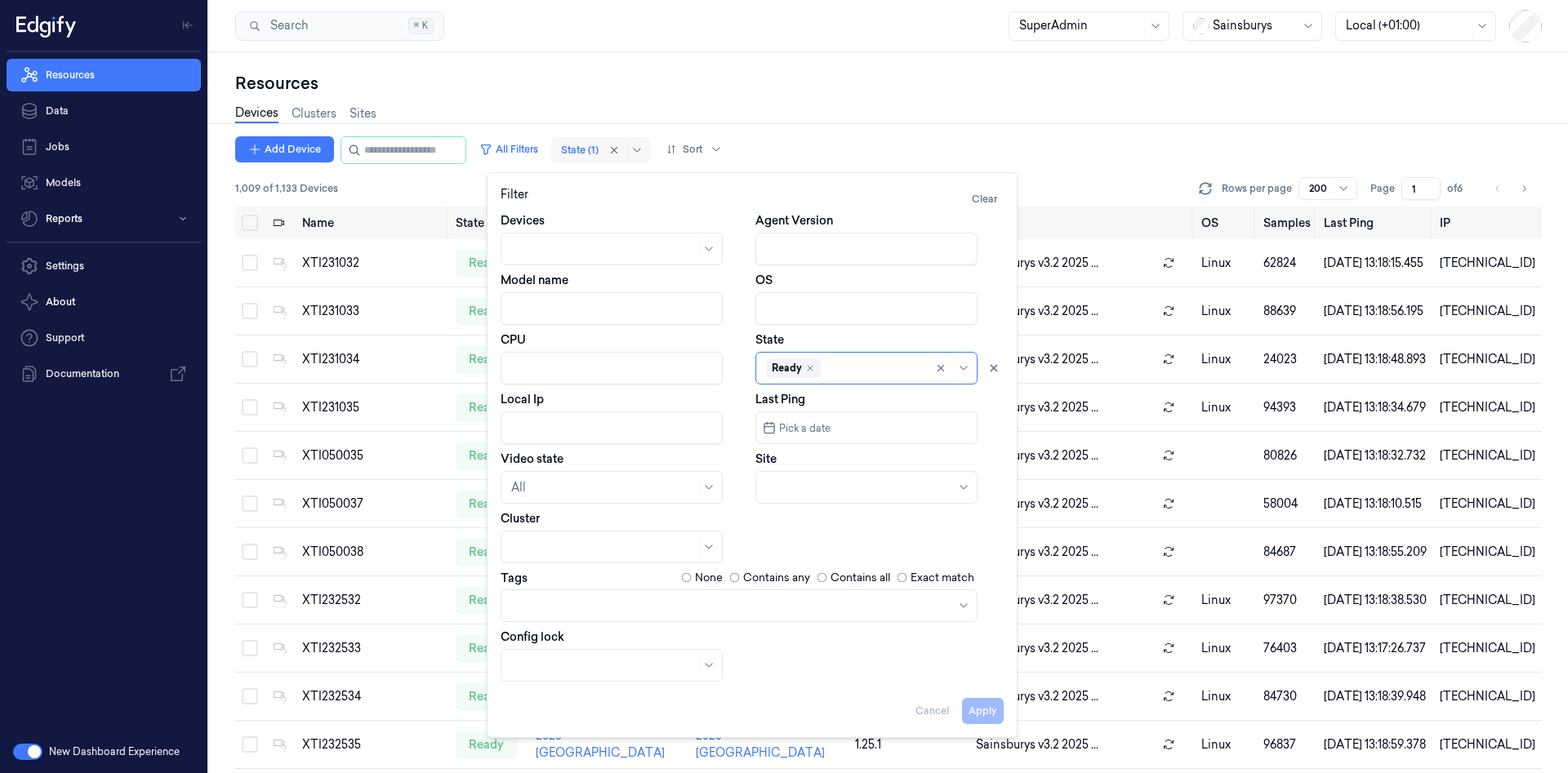
click at [599, 151] on div at bounding box center [580, 150] width 37 height 15
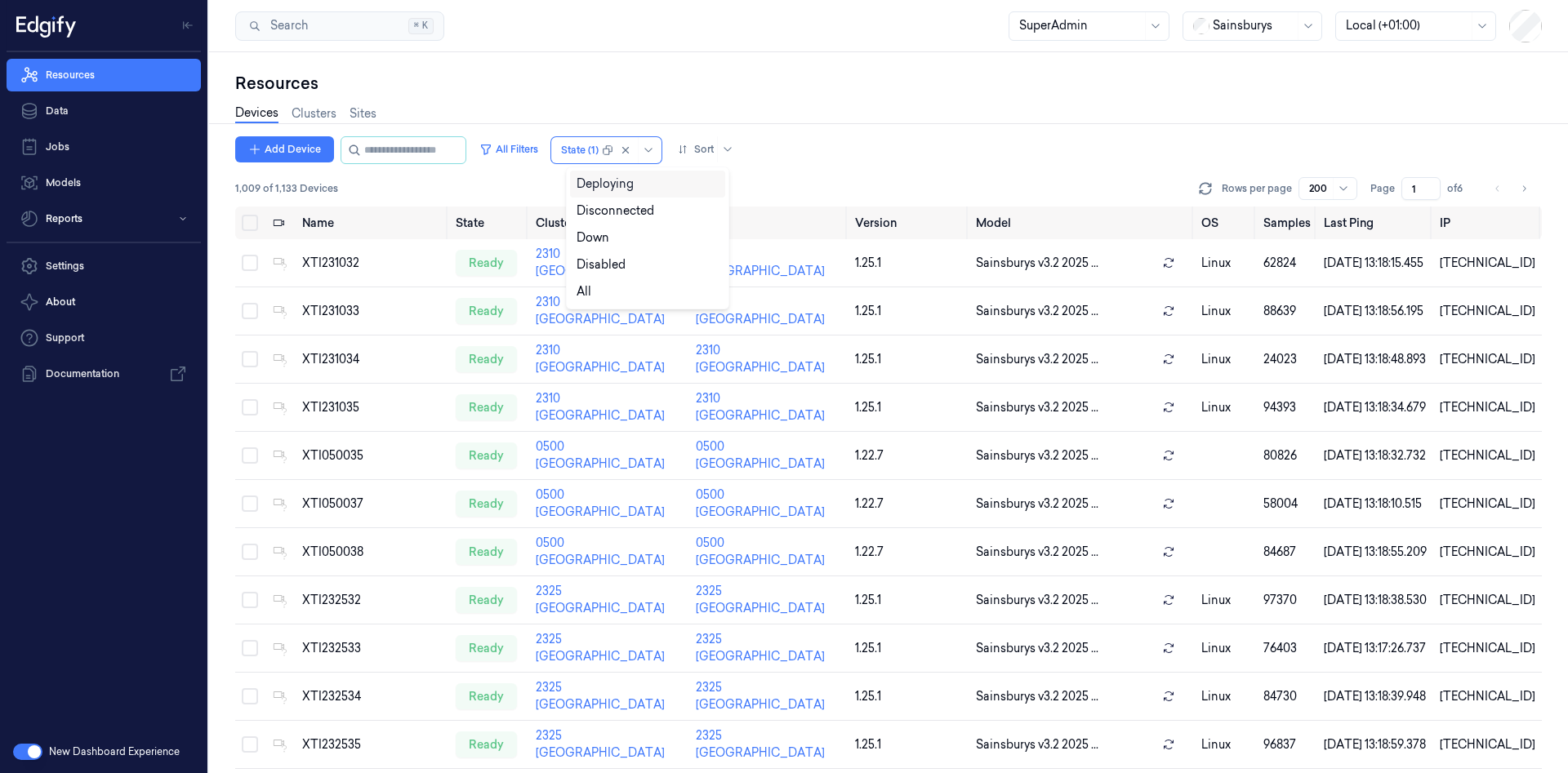
click at [537, 111] on div "Devices Clusters Sites" at bounding box center [889, 115] width 1307 height 42
drag, startPoint x: 109, startPoint y: 124, endPoint x: 120, endPoint y: 483, distance: 359.2
click at [109, 123] on link "Data" at bounding box center [104, 111] width 195 height 33
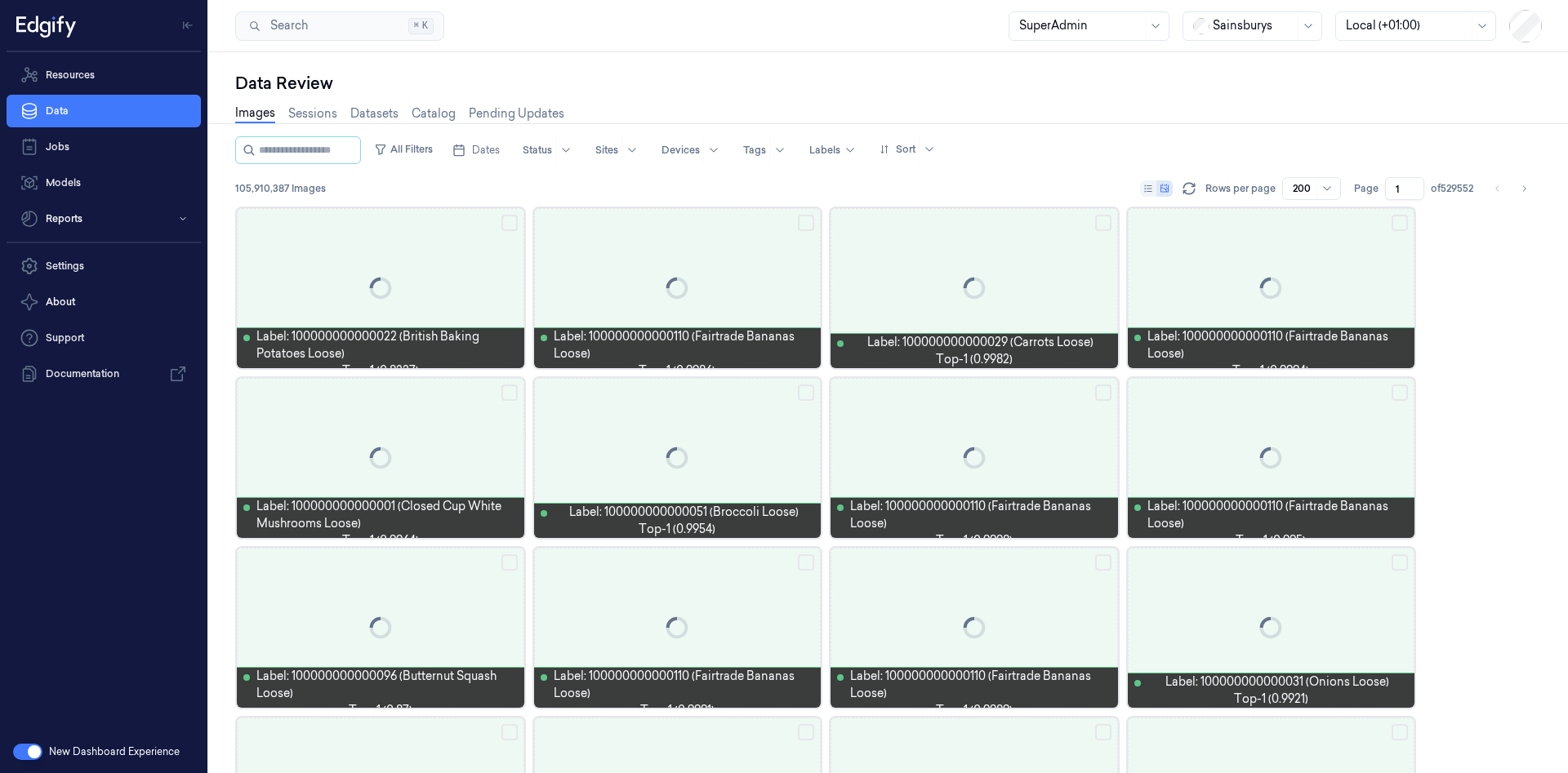
click at [19, 753] on button "button" at bounding box center [27, 752] width 29 height 16
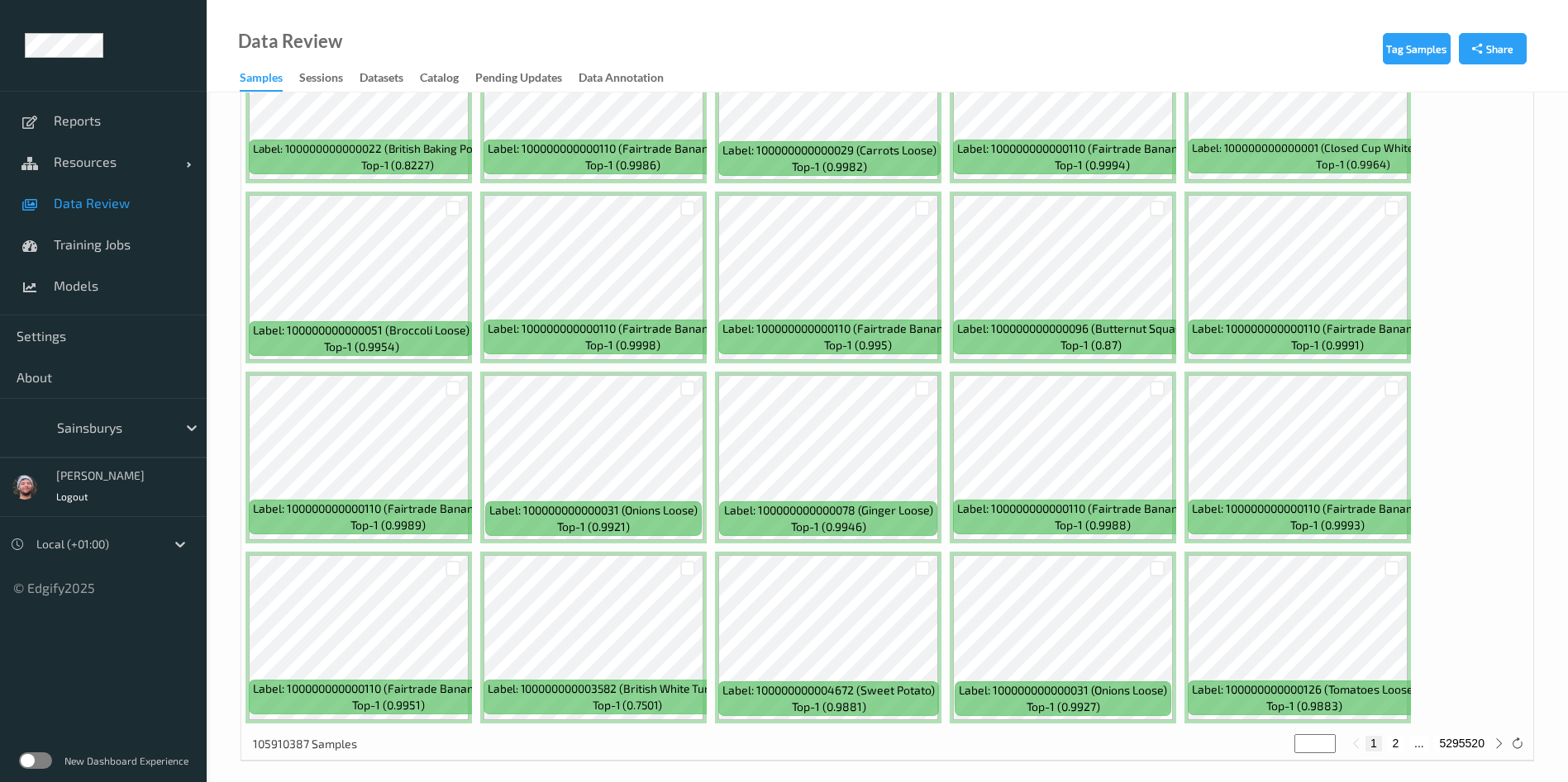
scroll to position [495, 0]
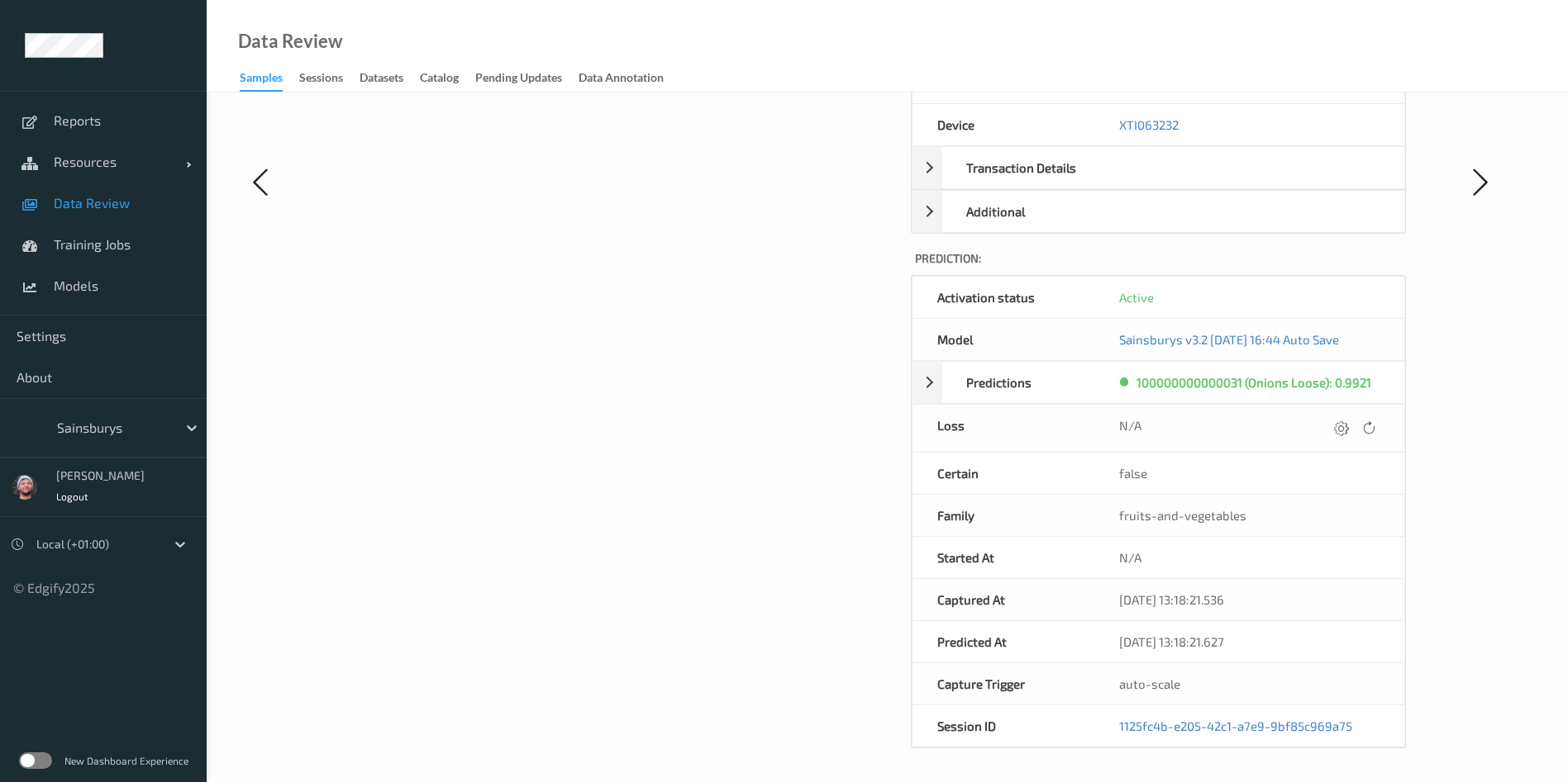
scroll to position [16, 0]
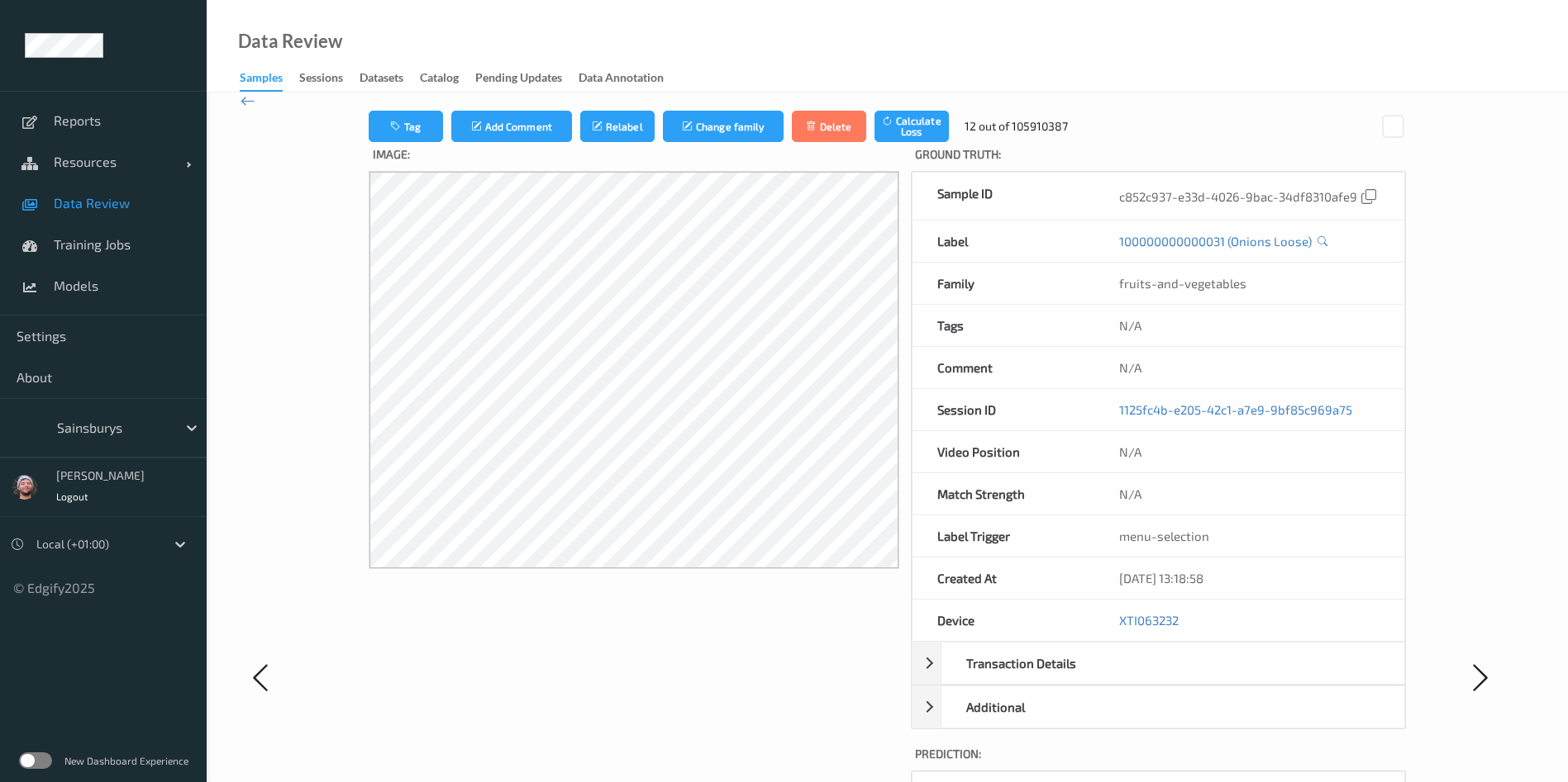
click at [157, 205] on span "Data Review" at bounding box center [122, 203] width 136 height 16
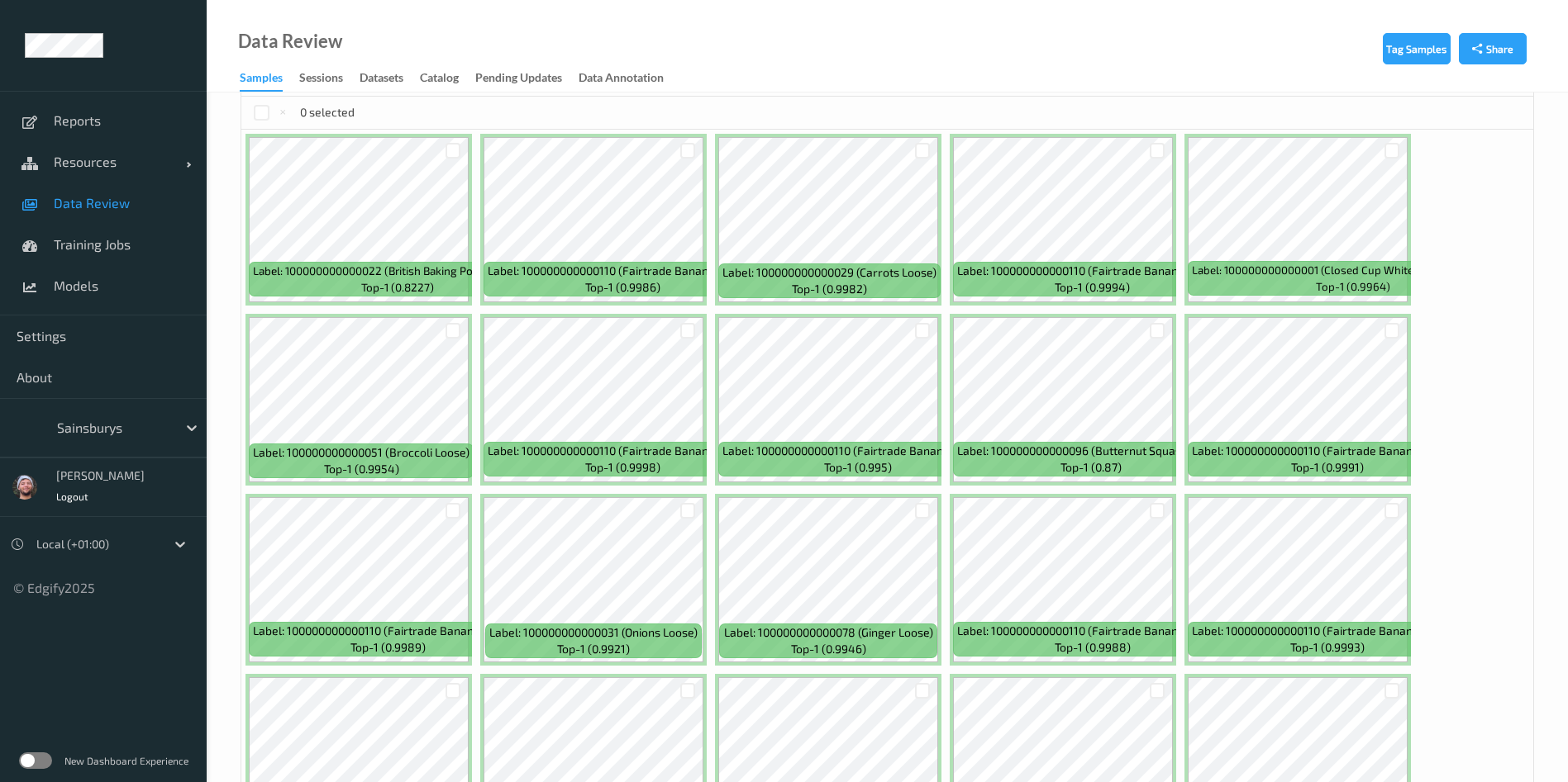
scroll to position [495, 0]
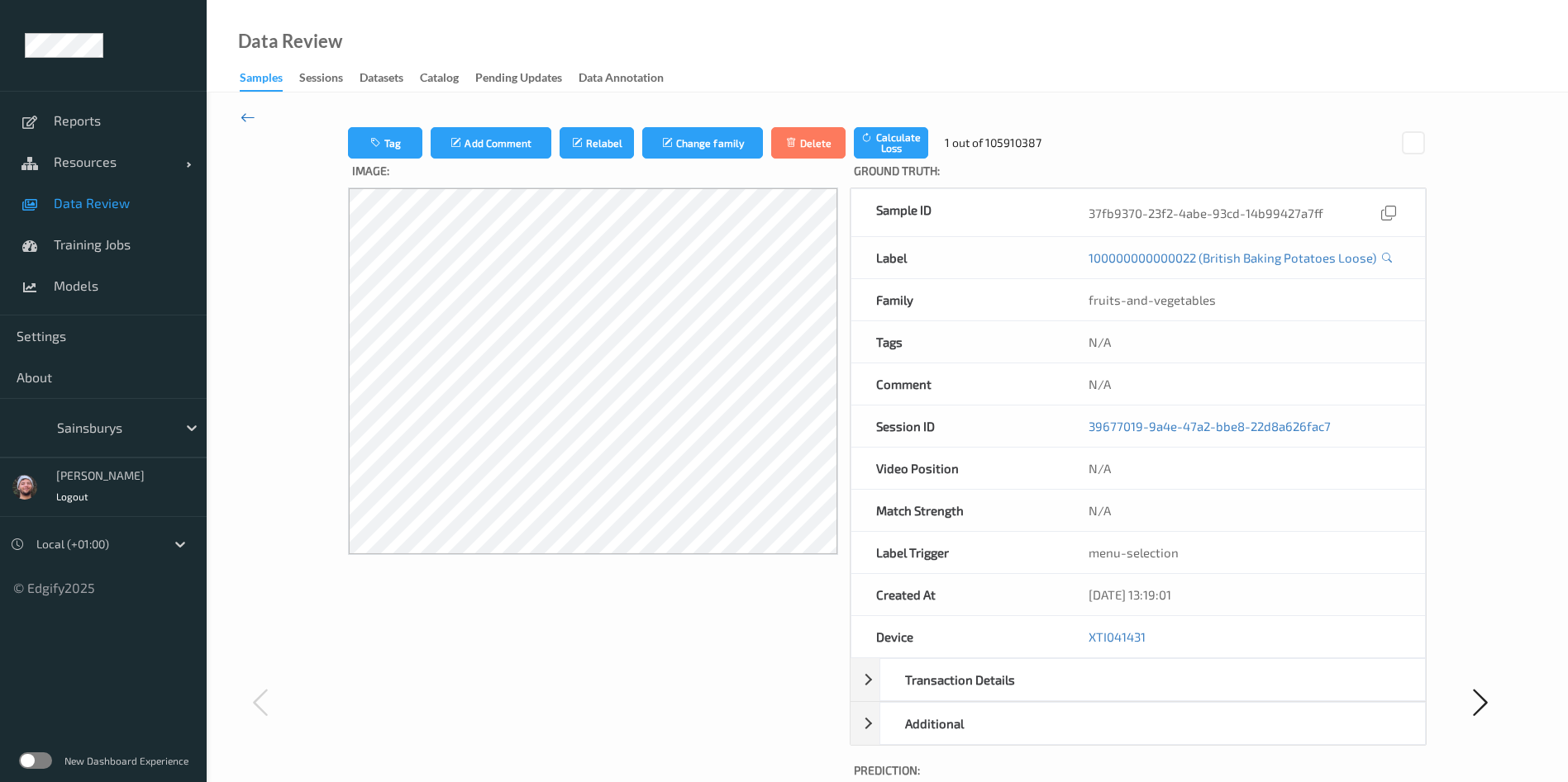
click at [249, 113] on icon at bounding box center [247, 117] width 15 height 18
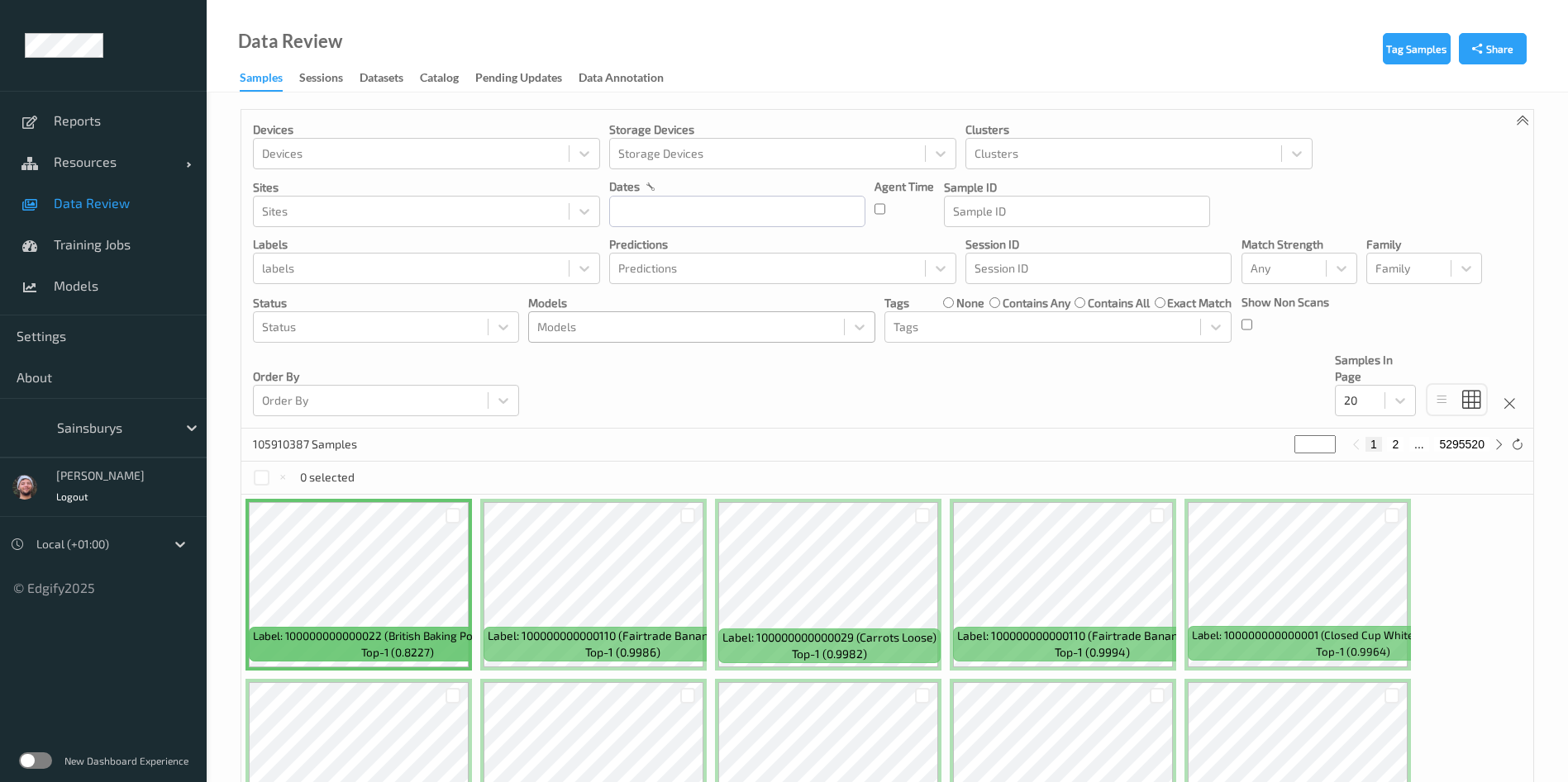
click at [676, 315] on div "Models" at bounding box center [685, 327] width 314 height 27
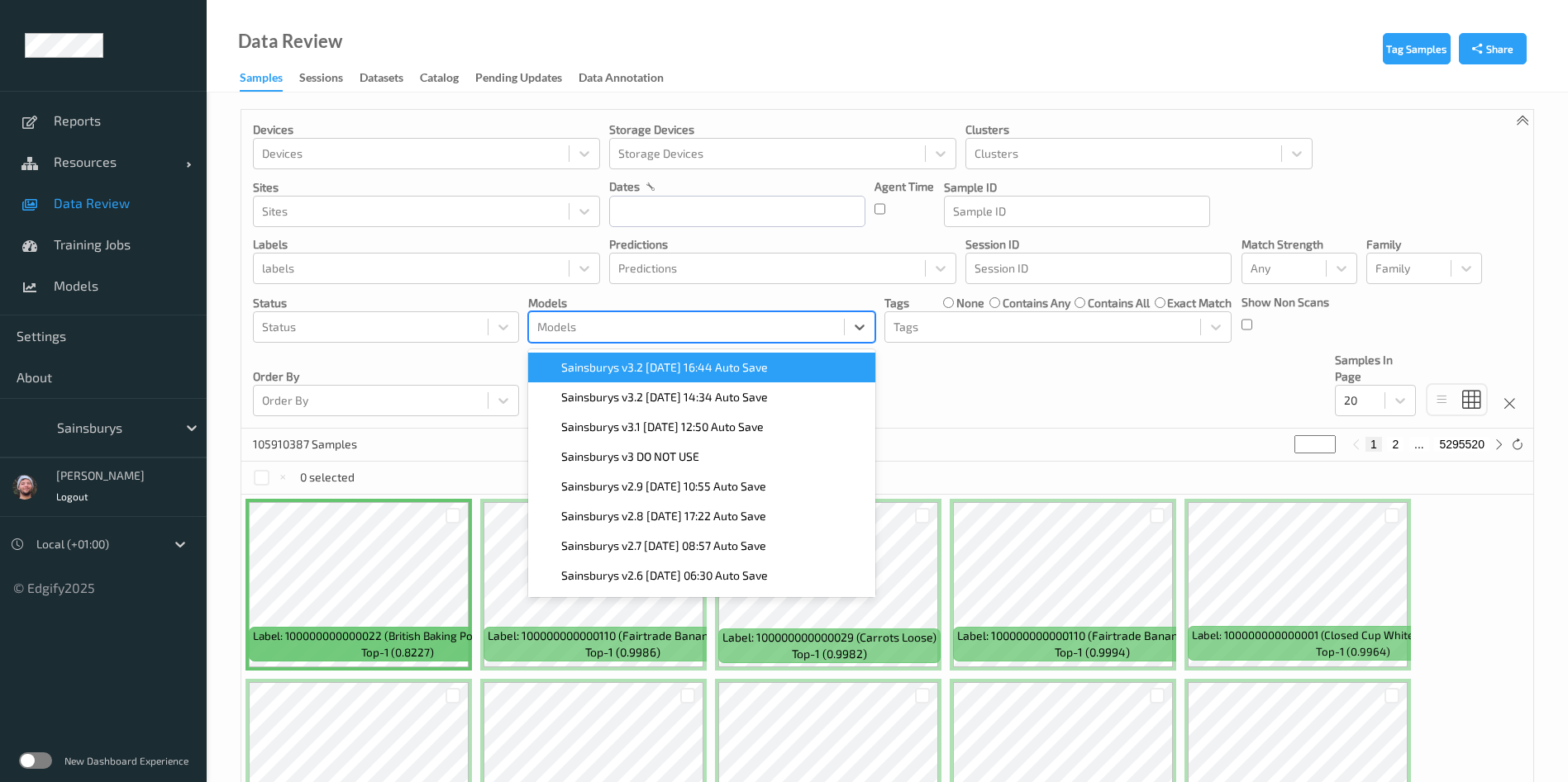
click at [627, 370] on span "Sainsburys v3.2 [DATE] 16:44 Auto Save" at bounding box center [664, 367] width 207 height 16
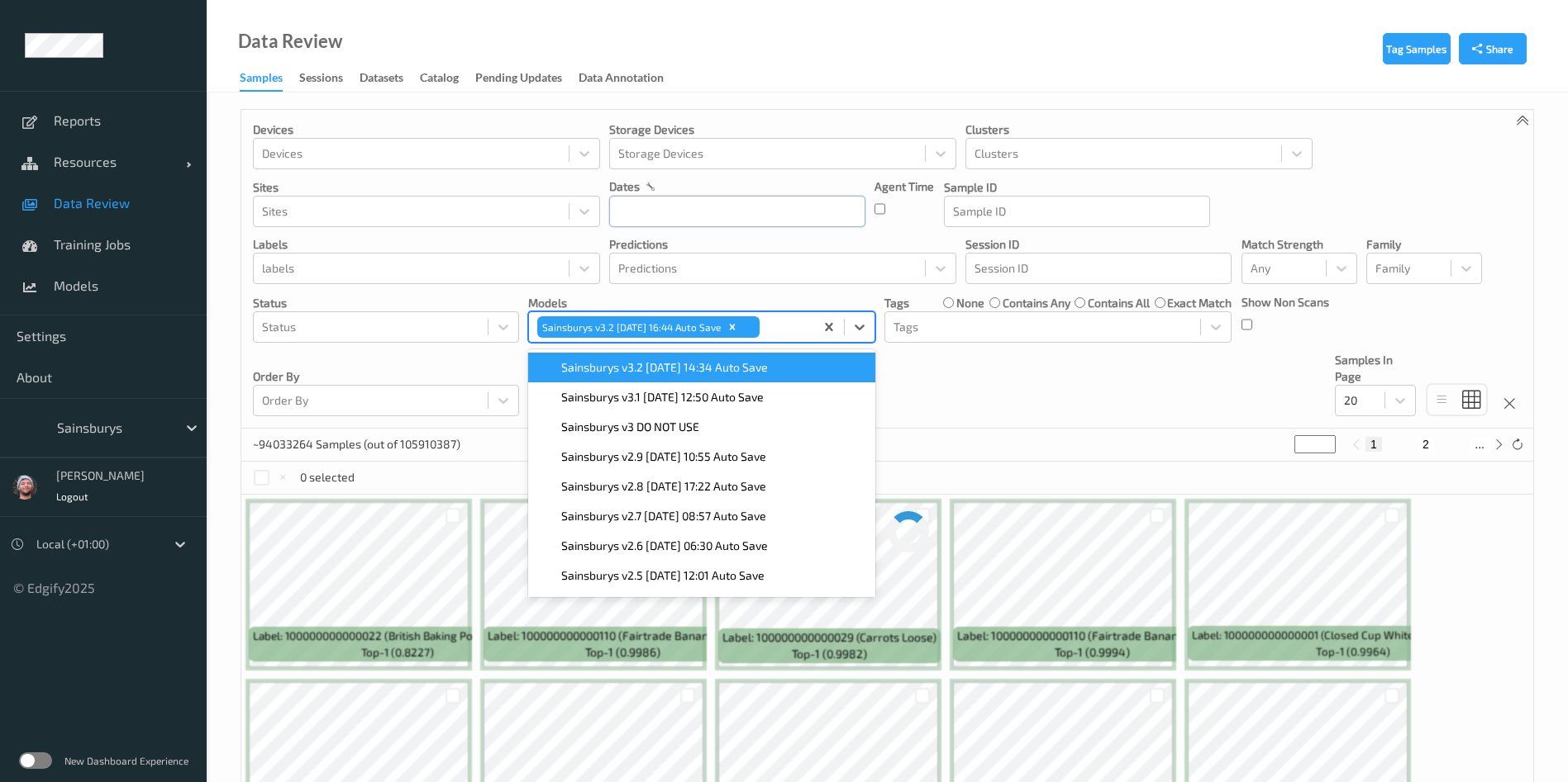
click at [697, 211] on input "text" at bounding box center [737, 211] width 256 height 31
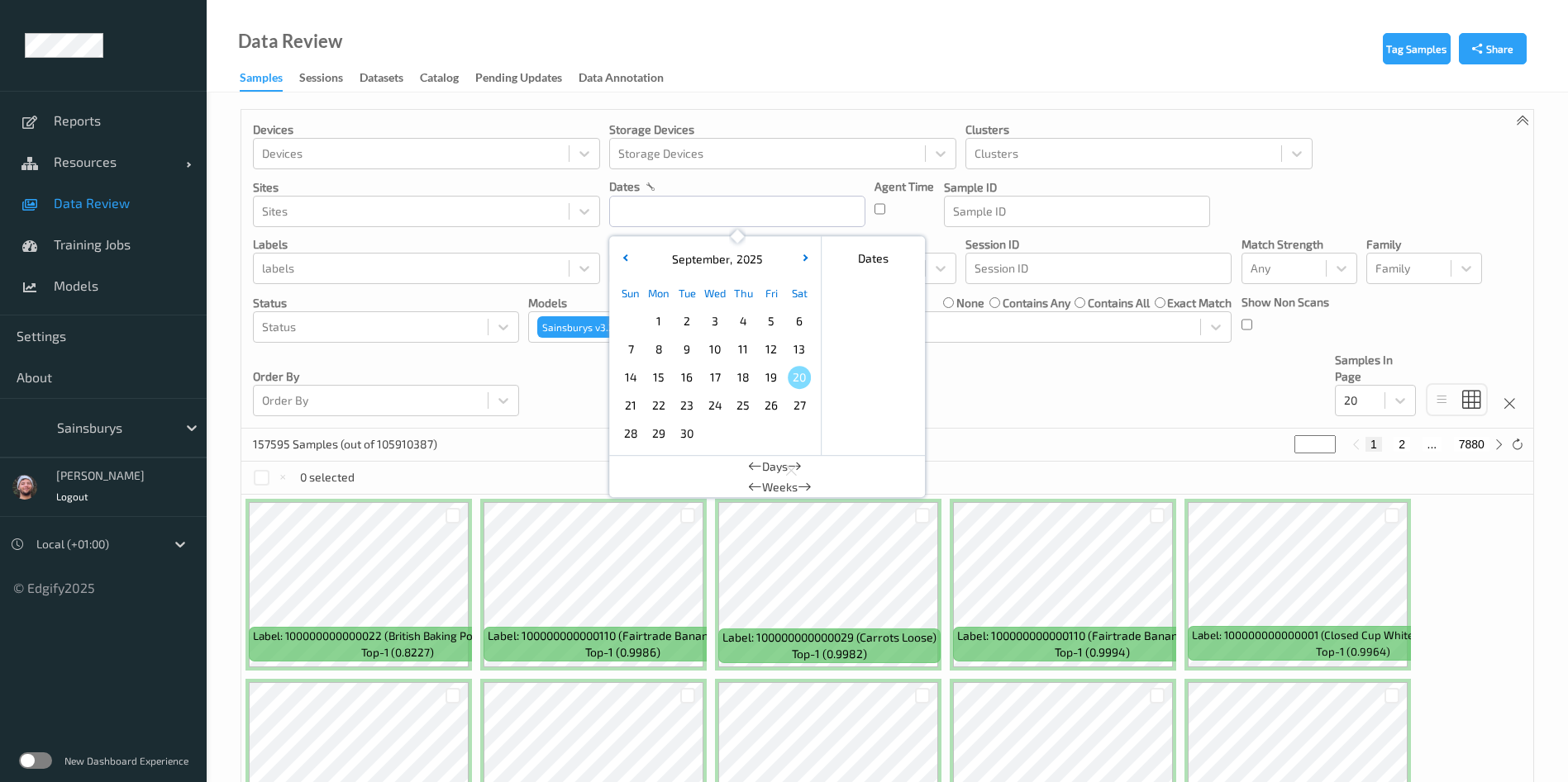
click at [814, 383] on div "Sun Mon Tue Wed Thu Fri Sat 1 2 3 4 5 6 7 8 9 10 11 12 13 14 15 16 17 18 19 20 …" at bounding box center [714, 363] width 205 height 176
click at [806, 387] on span "20" at bounding box center [799, 378] width 23 height 23
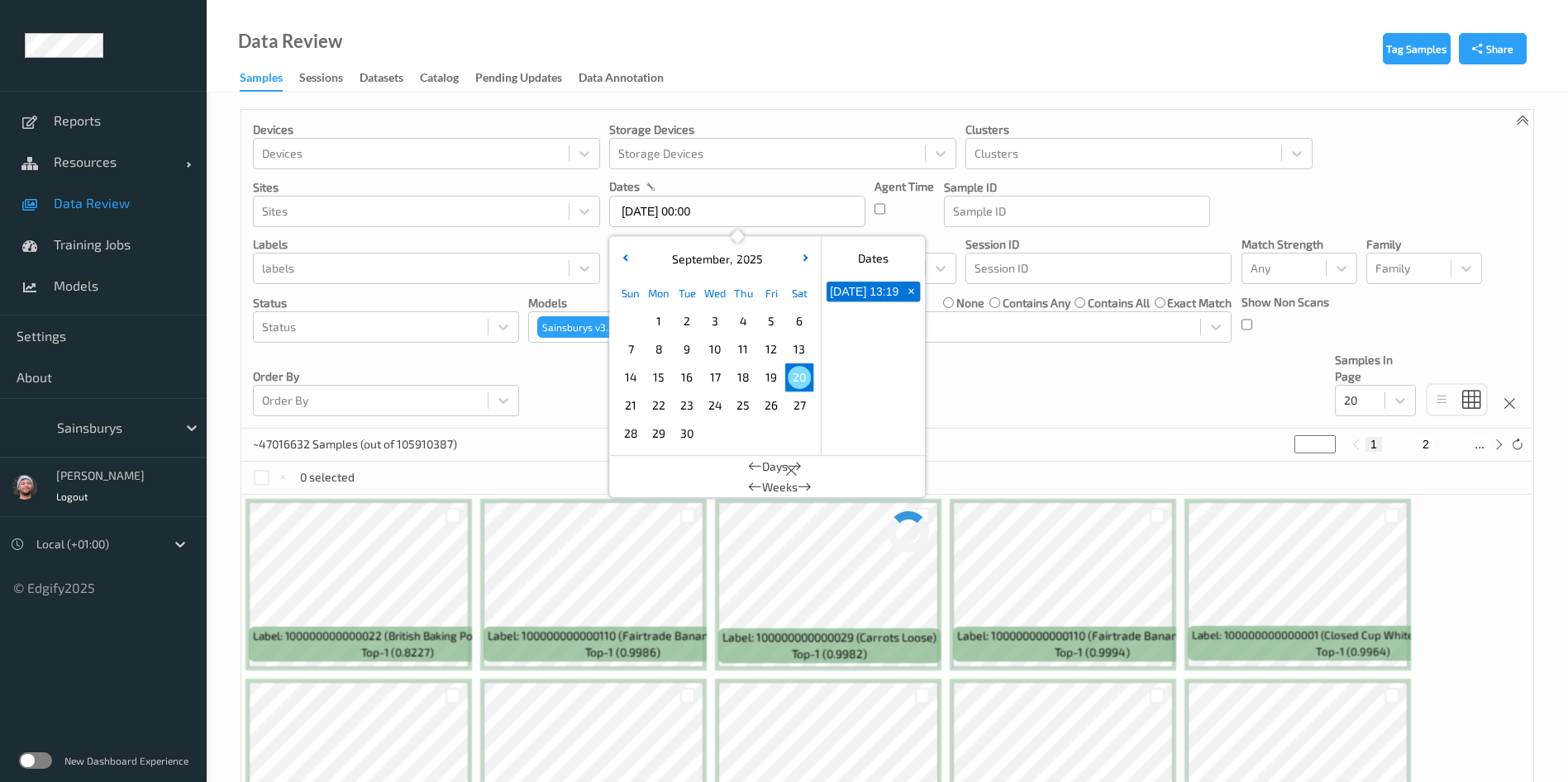
click at [806, 387] on span "20" at bounding box center [799, 378] width 23 height 23
type input "20/09/2025 00:00 -> 20/09/2025 23:59"
click at [1003, 408] on div "Devices Devices Storage Devices Storage Devices Clusters Clusters Sites Sites d…" at bounding box center [887, 270] width 1292 height 319
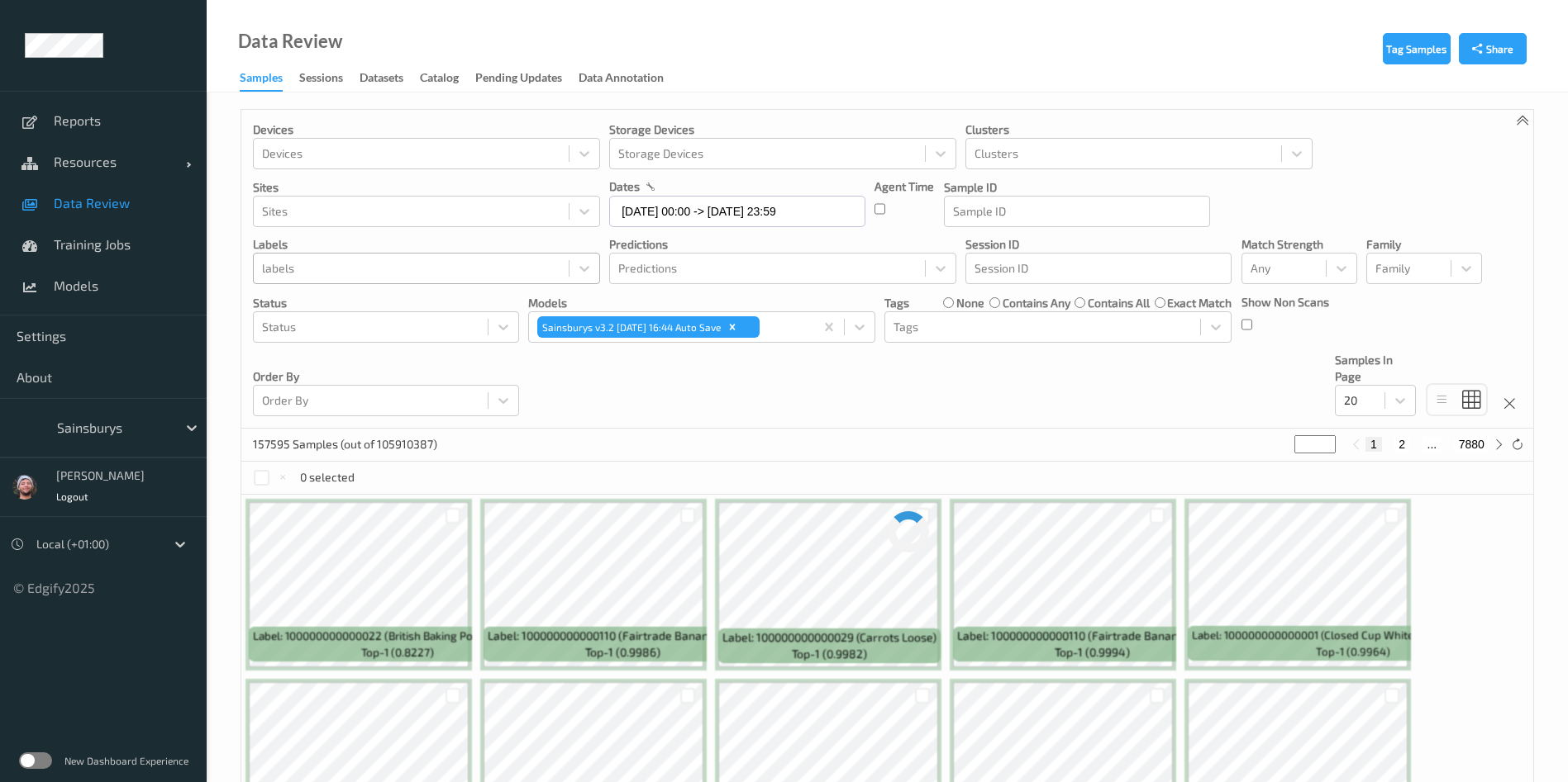
click at [328, 267] on div at bounding box center [410, 269] width 298 height 20
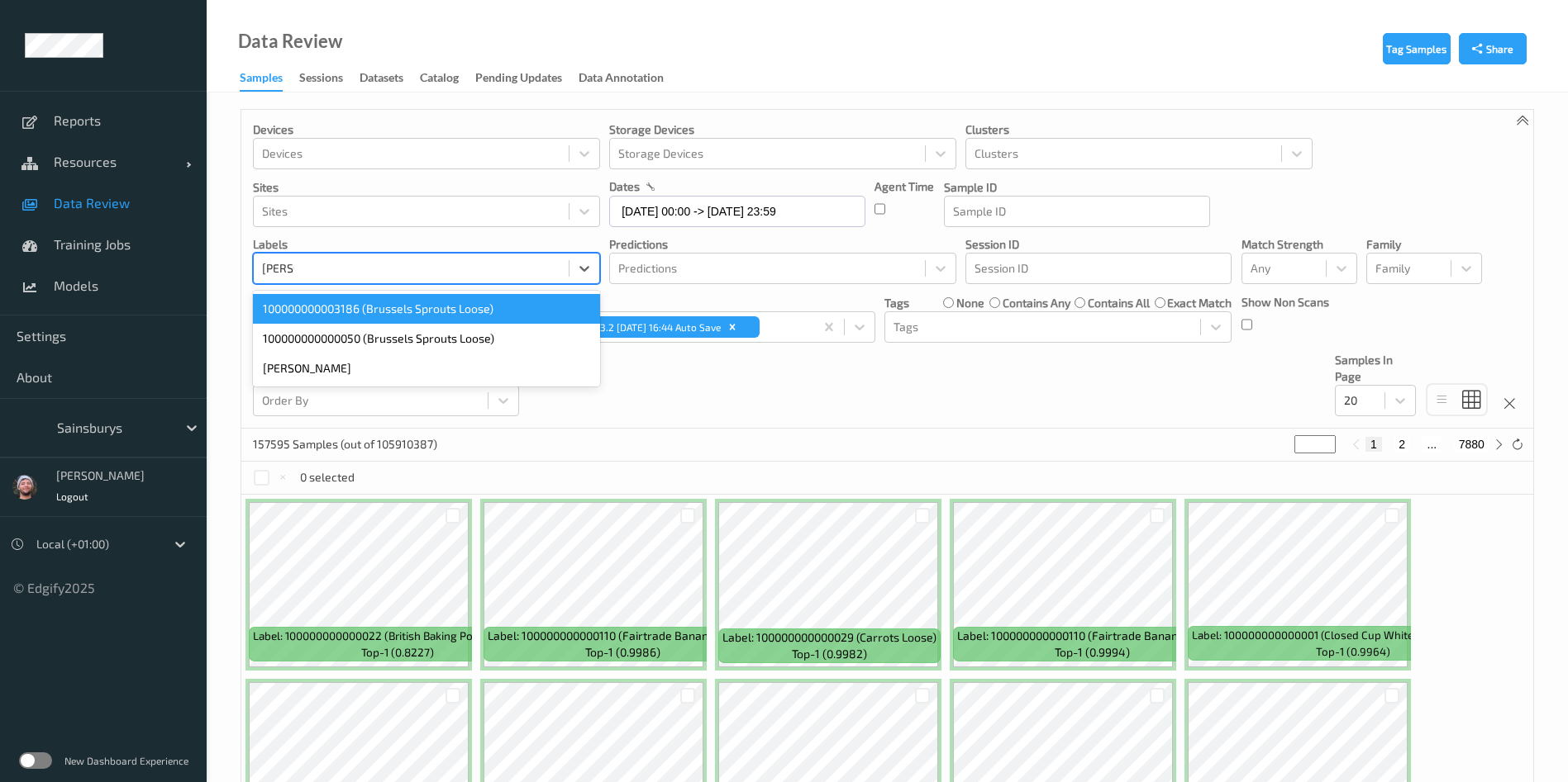
type input "brusse"
click at [423, 309] on div "100000000003186 (Brussels Sprouts Loose)" at bounding box center [426, 308] width 347 height 30
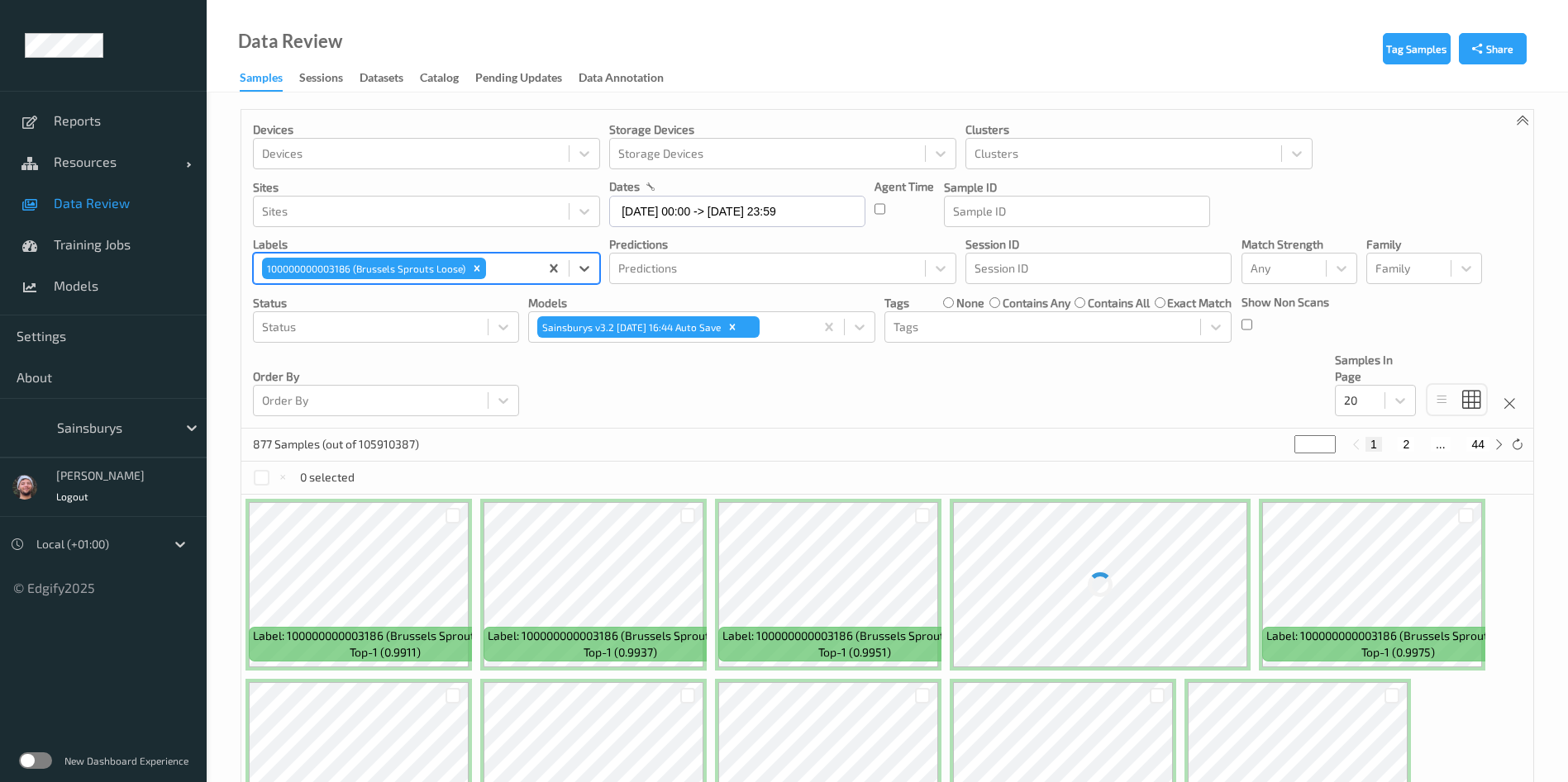
click at [589, 386] on div "Devices Devices Storage Devices Storage Devices Clusters Clusters Sites Sites d…" at bounding box center [887, 270] width 1292 height 319
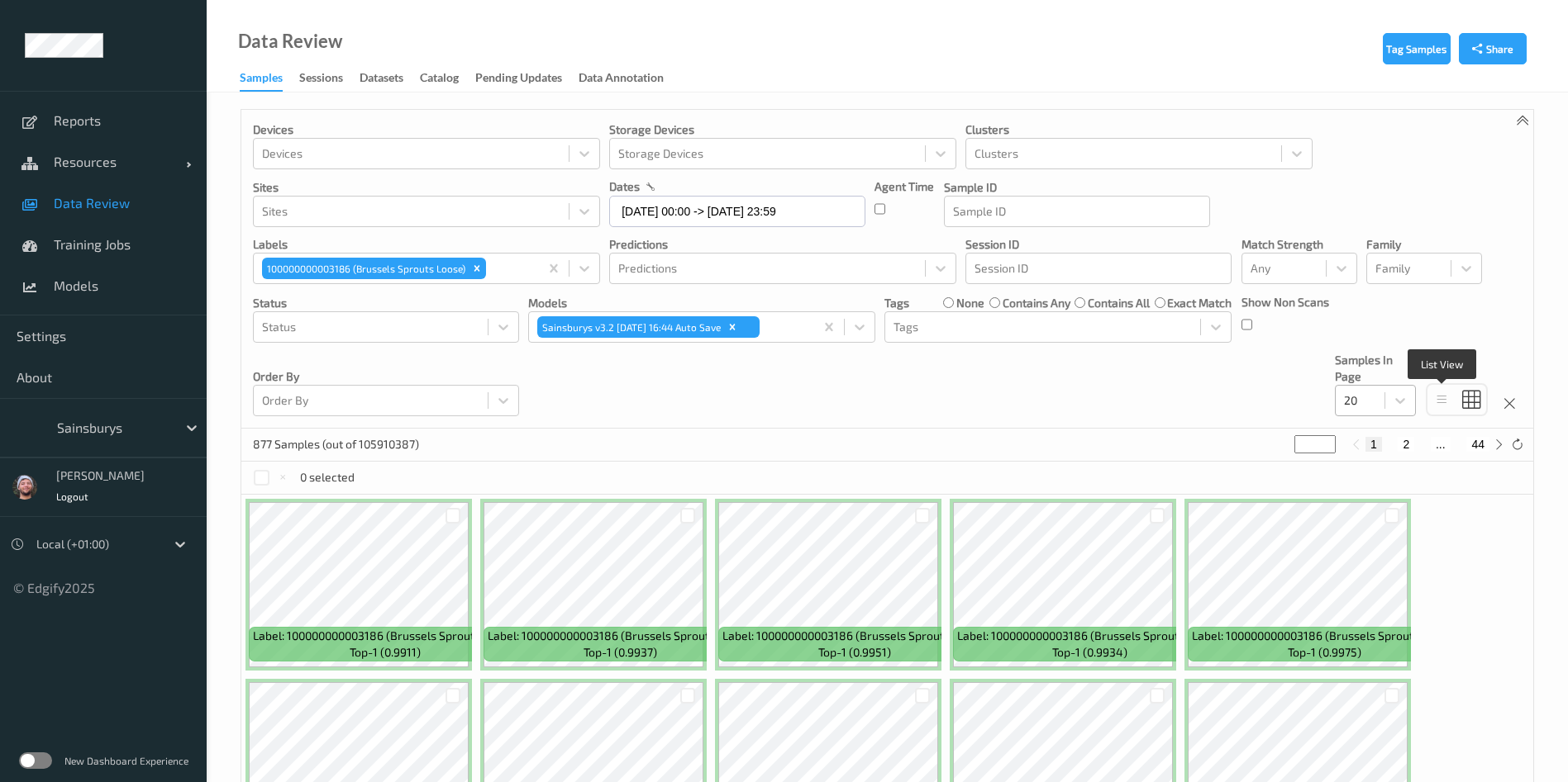
click at [1374, 403] on div at bounding box center [1360, 400] width 32 height 20
click at [1365, 561] on span at bounding box center [1357, 560] width 23 height 16
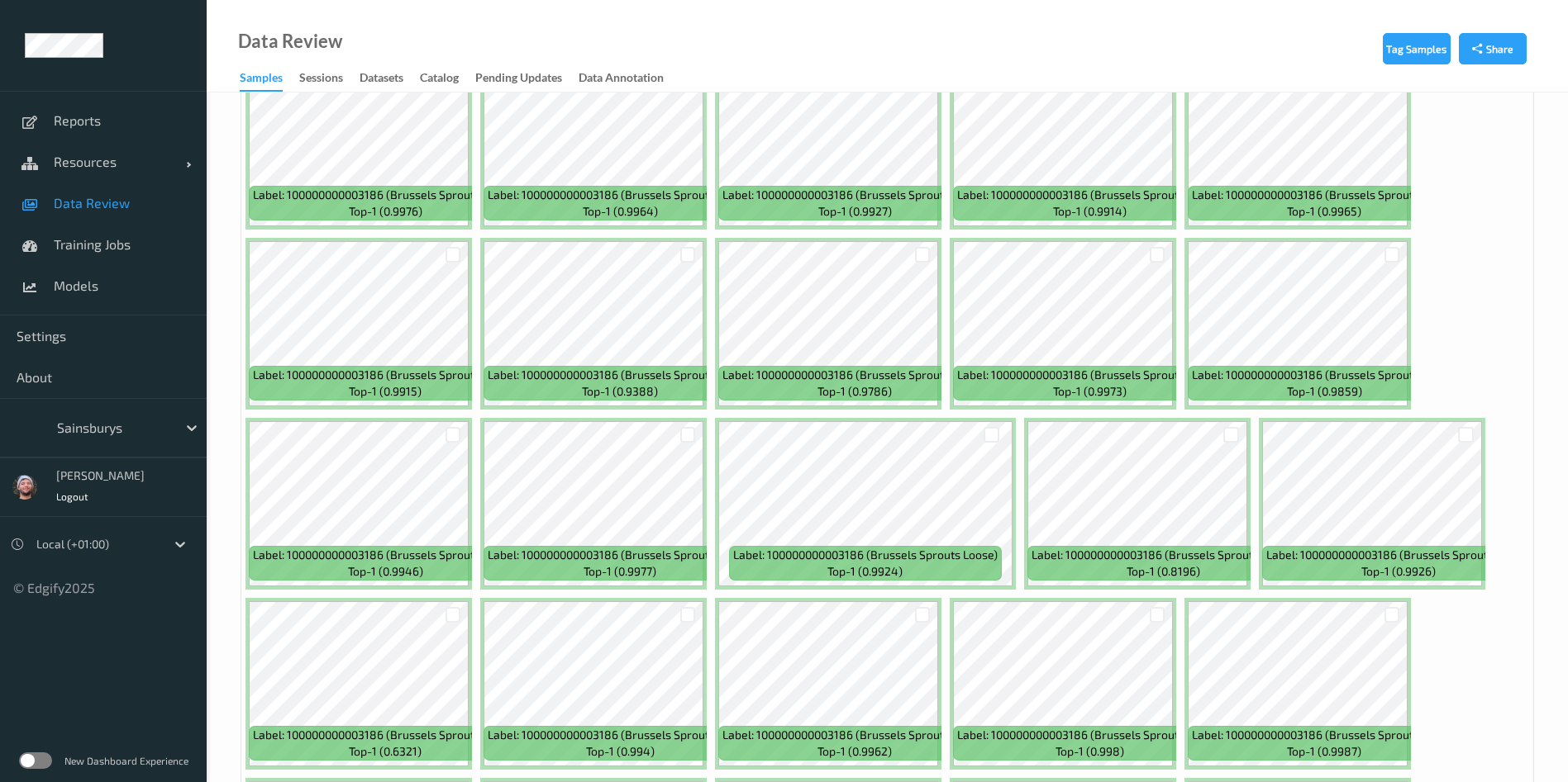
scroll to position [6984, 0]
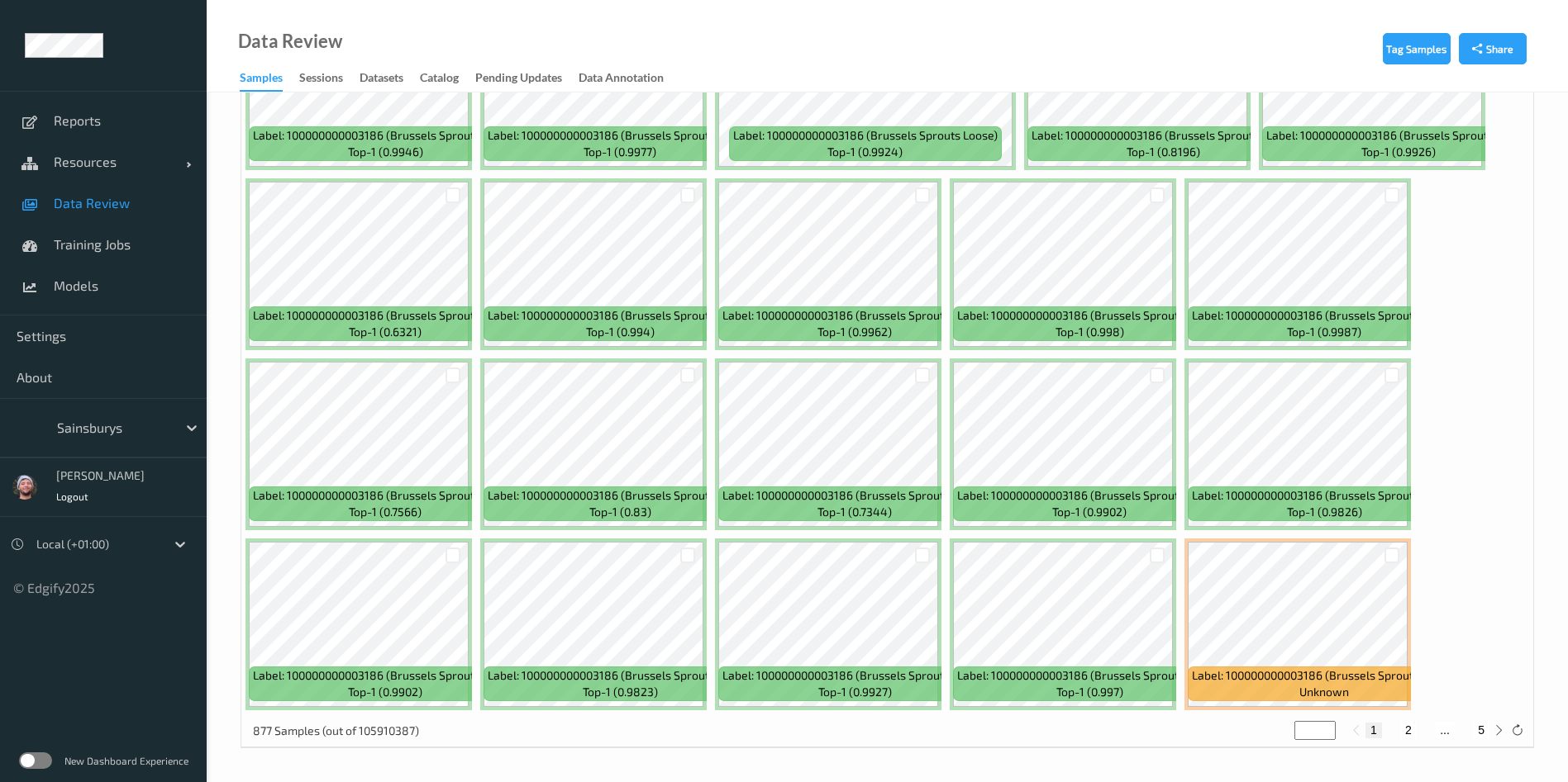
click at [1411, 725] on button "2" at bounding box center [1408, 730] width 16 height 15
type input "*"
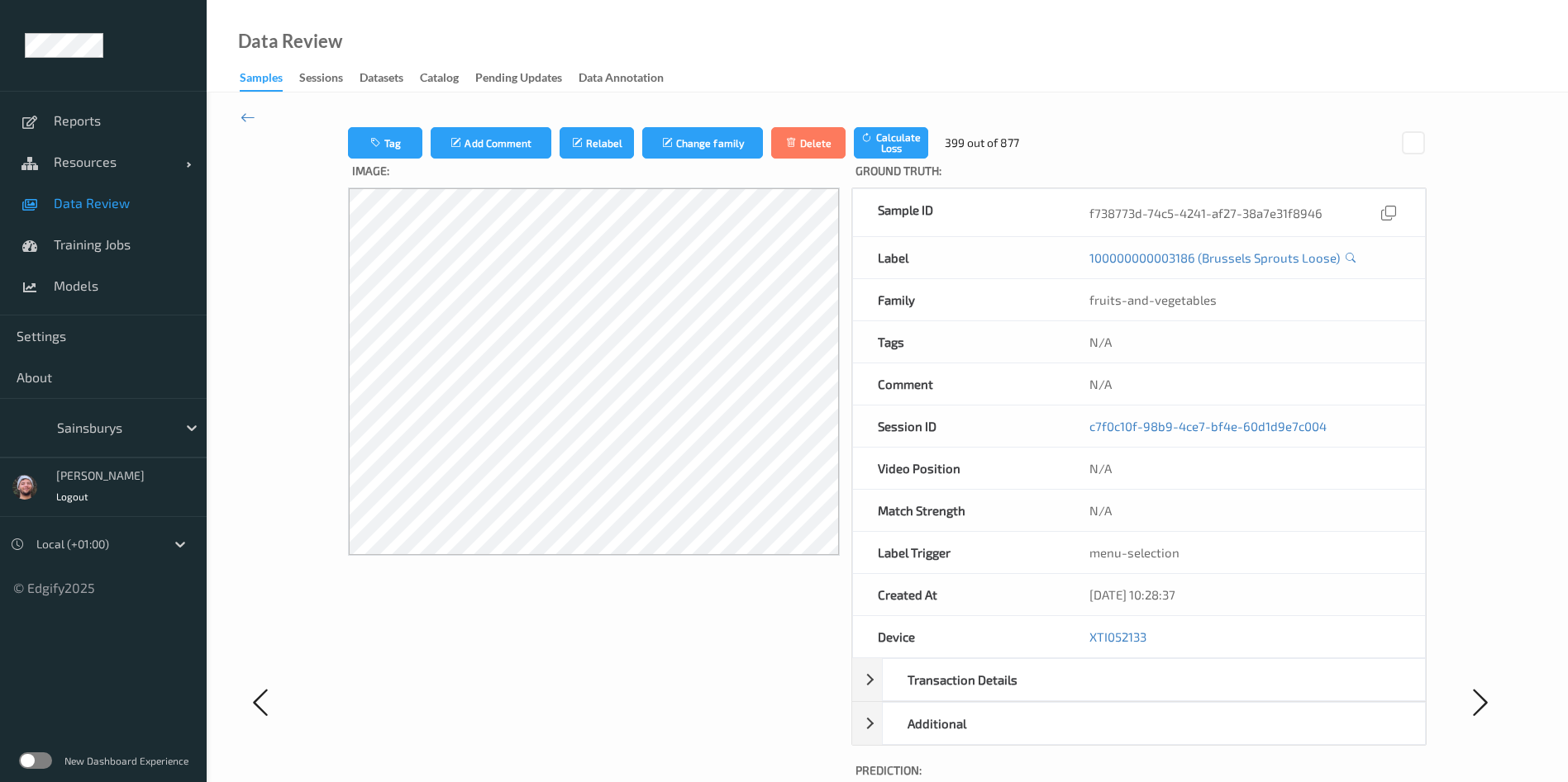
click at [112, 206] on span "Data Review" at bounding box center [122, 203] width 136 height 16
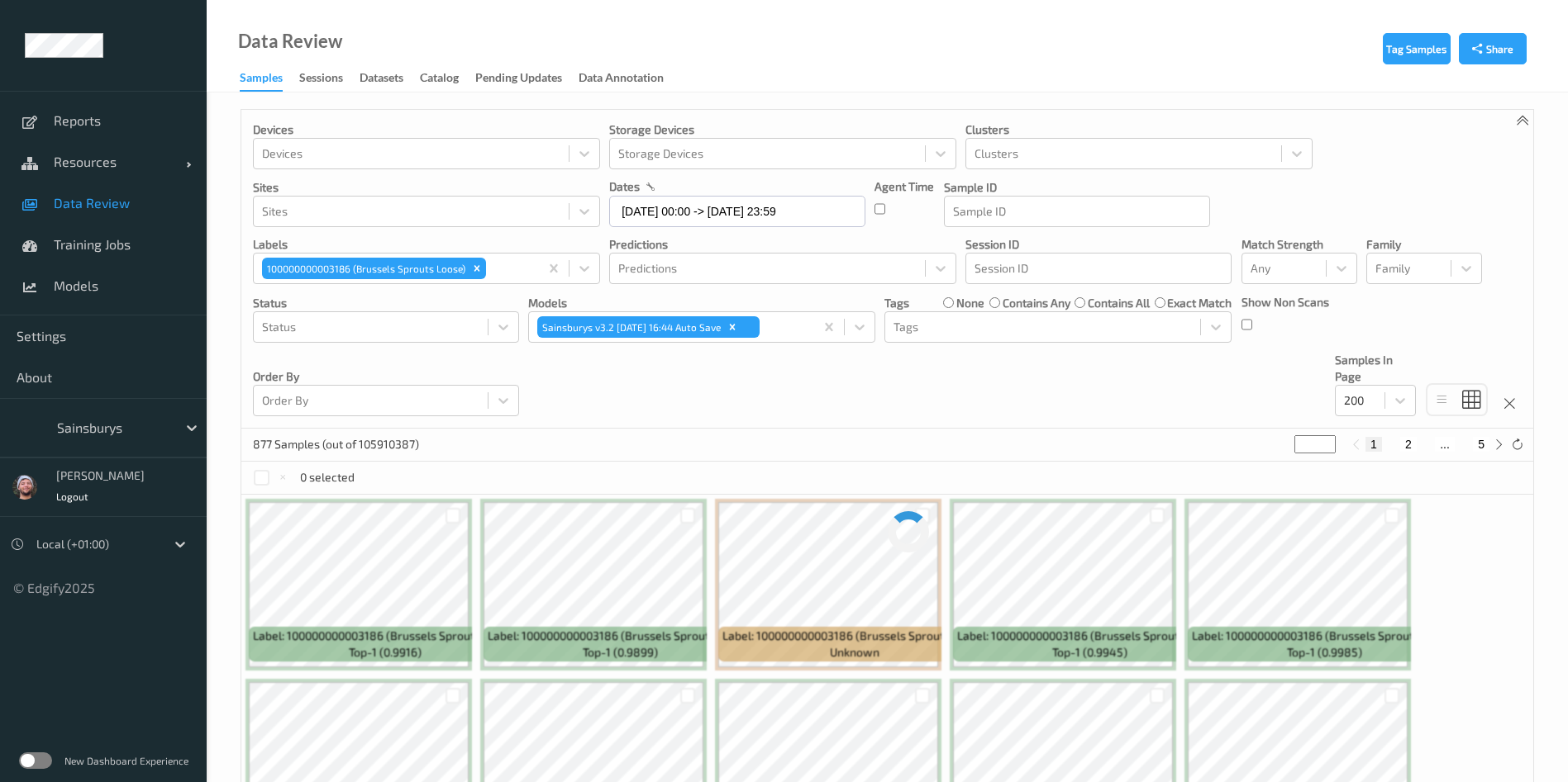
click at [1476, 448] on button "5" at bounding box center [1481, 444] width 16 height 15
type input "*"
click at [1020, 388] on div "Devices Devices Storage Devices Storage Devices Clusters Clusters Sites Sites d…" at bounding box center [887, 270] width 1292 height 319
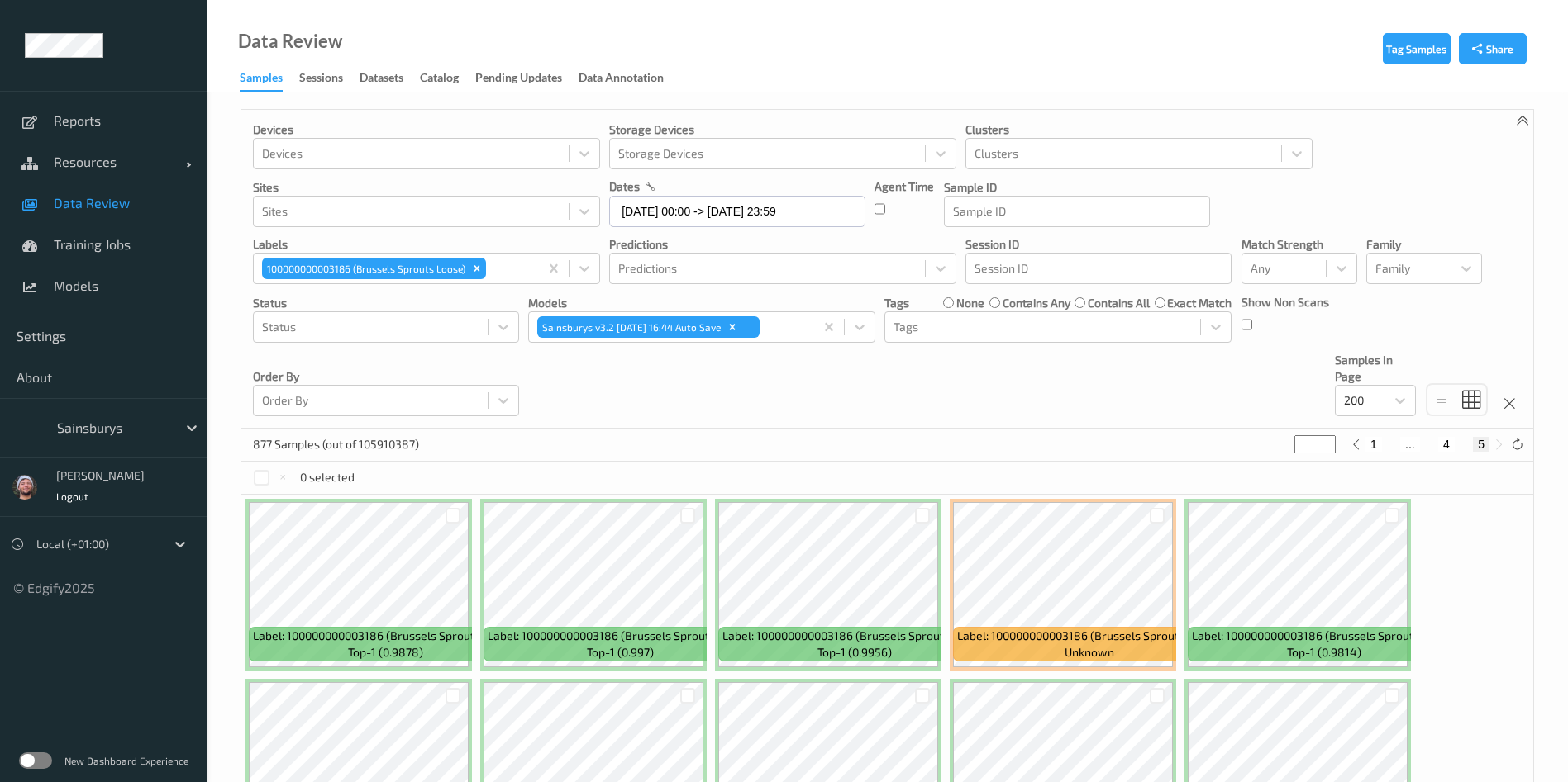
click at [720, 368] on div "Devices Devices Storage Devices Storage Devices Clusters Clusters Sites Sites d…" at bounding box center [887, 270] width 1292 height 319
click at [704, 388] on div "Devices Devices Storage Devices Storage Devices Clusters Clusters Sites Sites d…" at bounding box center [887, 270] width 1292 height 319
click at [711, 377] on div "Devices Devices Storage Devices Storage Devices Clusters Clusters Sites Sites d…" at bounding box center [887, 270] width 1292 height 319
click at [700, 390] on div "Devices Devices Storage Devices Storage Devices Clusters Clusters Sites Sites d…" at bounding box center [887, 270] width 1292 height 319
click at [692, 443] on div "877 Samples (out of 105910387) * 1 ... 4 5" at bounding box center [887, 445] width 1292 height 33
